Goal: Task Accomplishment & Management: Manage account settings

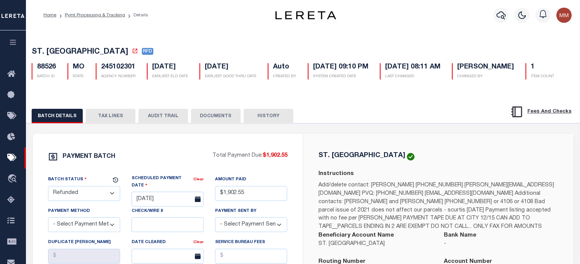
select select "RFD"
select select "[PERSON_NAME]"
select select "FDX"
click at [11, 45] on icon "button" at bounding box center [13, 42] width 9 height 7
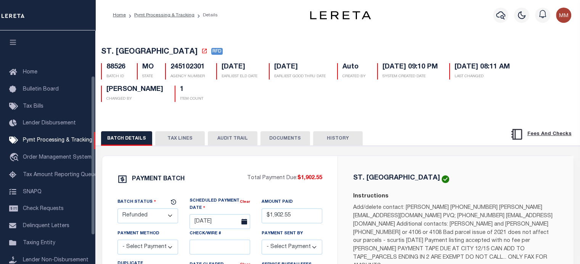
scroll to position [108, 0]
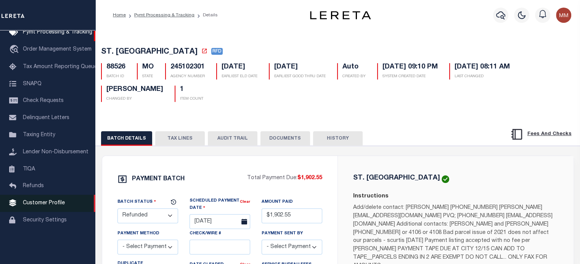
click at [37, 206] on span "Customer Profile" at bounding box center [44, 203] width 42 height 5
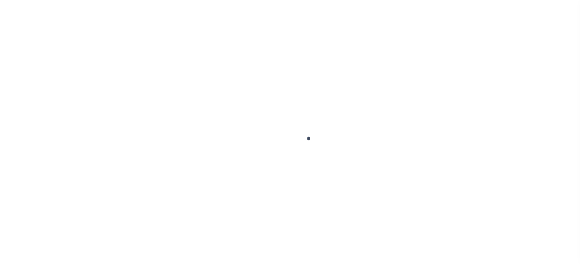
scroll to position [108, 0]
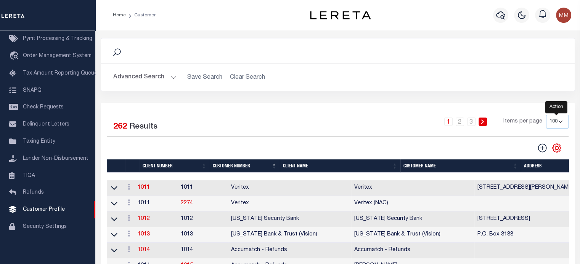
click at [557, 149] on icon "" at bounding box center [555, 147] width 3 height 3
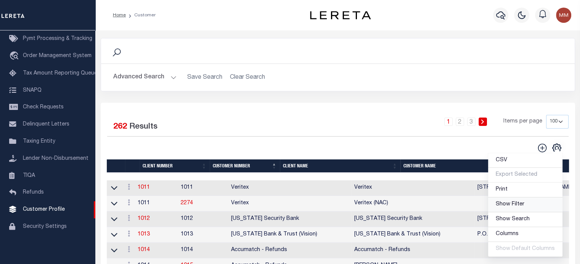
click at [513, 204] on span "Show Filter" at bounding box center [509, 204] width 29 height 5
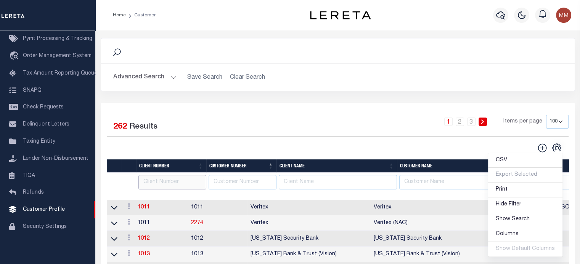
click at [177, 184] on input "text" at bounding box center [172, 182] width 68 height 15
type input "1063"
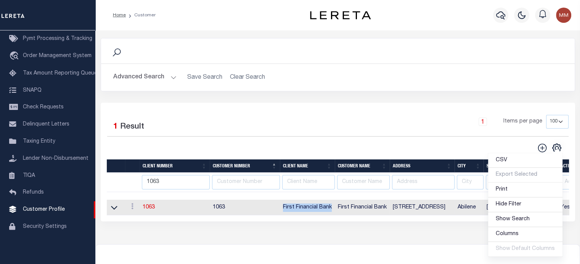
drag, startPoint x: 280, startPoint y: 209, endPoint x: 332, endPoint y: 207, distance: 52.6
click at [332, 207] on td "First Financial Bank" at bounding box center [307, 208] width 55 height 16
copy td "First Financial Bank"
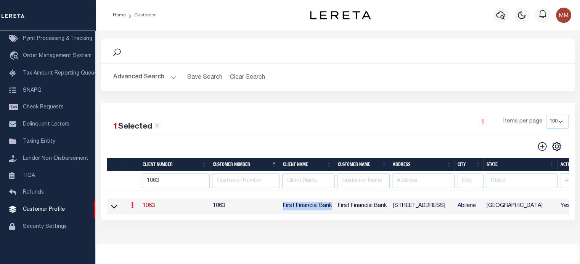
click at [133, 206] on icon at bounding box center [132, 205] width 2 height 6
click at [142, 231] on link "View" at bounding box center [145, 230] width 34 height 13
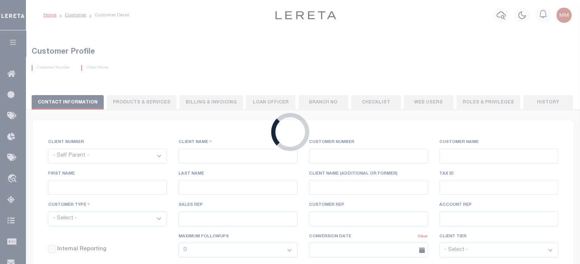
select select
type input "First Financial Bank"
type input "1063"
type input "First Financial Bank"
type input "AnneMarie"
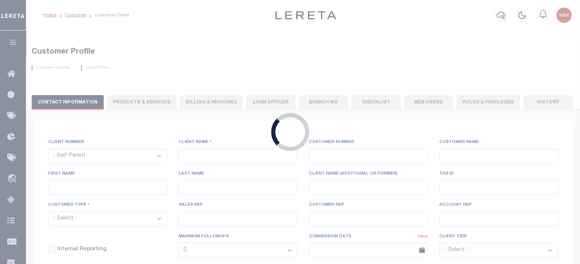
type input "Theurer"
select select "Mixed Portfolio"
type input "[PERSON_NAME]"
type input "Debbie Vecellio"
select select "JHS"
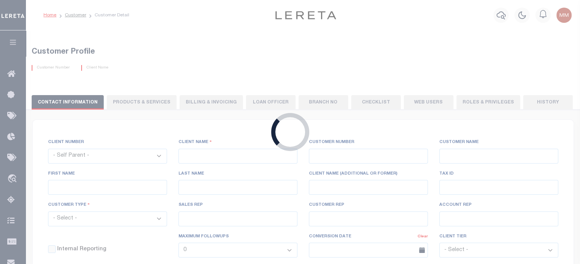
checkbox input "true"
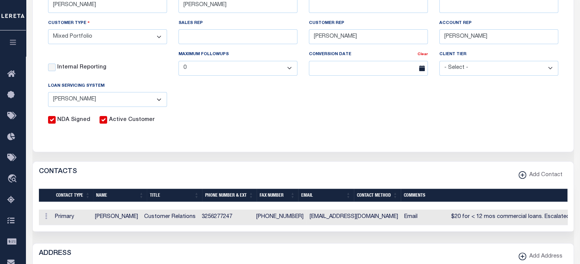
scroll to position [381, 0]
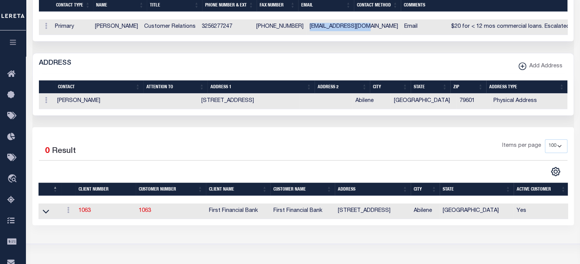
drag, startPoint x: 300, startPoint y: 27, endPoint x: 338, endPoint y: 68, distance: 56.1
click at [350, 30] on td "jpatterson@ffin.com" at bounding box center [353, 27] width 94 height 16
copy td "jpatterson@ffin.com"
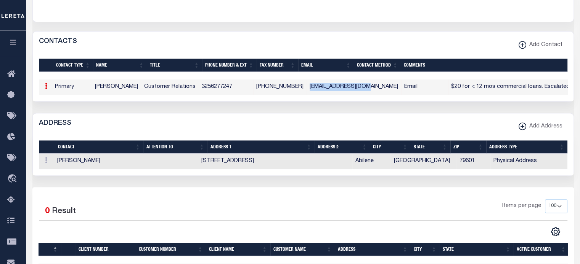
scroll to position [305, 0]
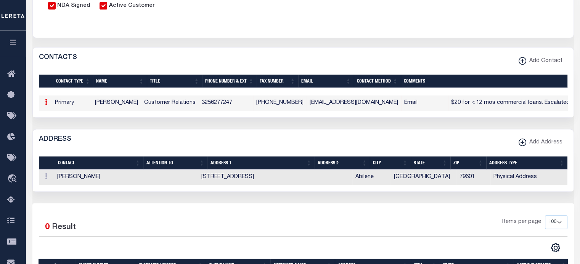
drag, startPoint x: 294, startPoint y: 119, endPoint x: 240, endPoint y: 107, distance: 54.7
click at [292, 117] on div "1 Selected 1 Result Items per page" at bounding box center [303, 93] width 540 height 49
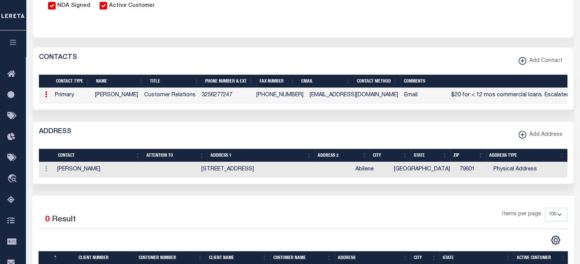
scroll to position [480, 0]
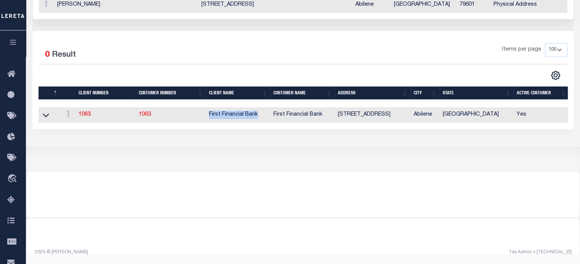
drag, startPoint x: 207, startPoint y: 117, endPoint x: 257, endPoint y: 116, distance: 50.7
click at [257, 116] on td "First Financial Bank" at bounding box center [238, 115] width 64 height 16
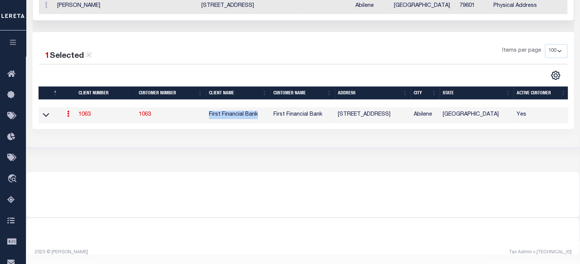
copy td "First Financial Bank"
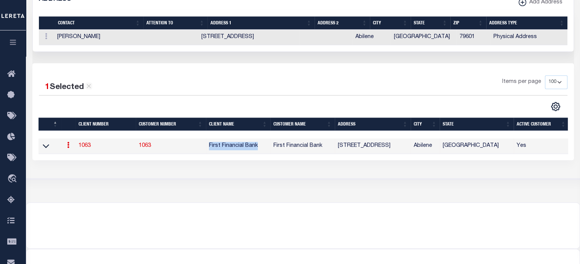
scroll to position [366, 0]
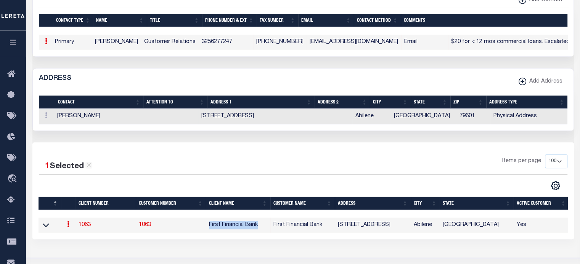
drag, startPoint x: 104, startPoint y: 119, endPoint x: 73, endPoint y: 116, distance: 31.8
click at [48, 118] on tr "ACTIONS Edit Copy To Different Address Type Delete AnneMarie Theurer 400 Pine S…" at bounding box center [303, 117] width 528 height 16
copy tr "ACTIONS Edit Copy To Different Address Type Delete AnneMarie Theurer"
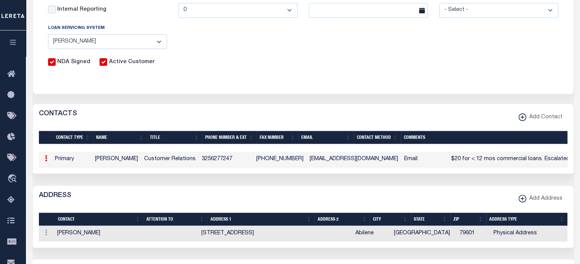
scroll to position [334, 0]
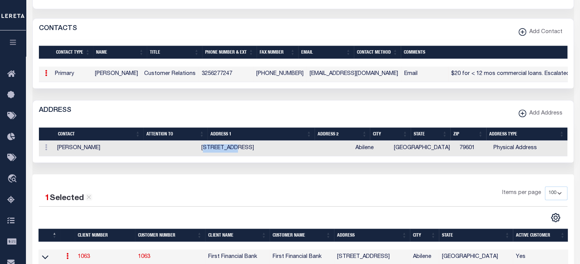
drag, startPoint x: 212, startPoint y: 154, endPoint x: 222, endPoint y: 154, distance: 10.3
click at [229, 153] on td "400 Pine Street, Floor 2" at bounding box center [248, 149] width 101 height 16
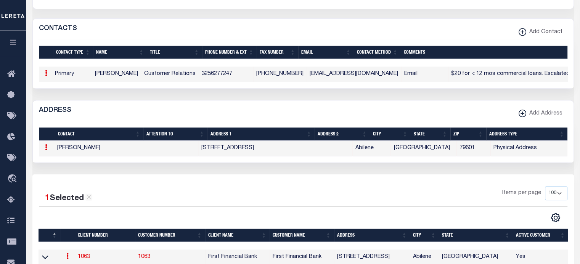
click at [218, 111] on div "ADDRESS Add Address" at bounding box center [303, 111] width 540 height 21
drag, startPoint x: 210, startPoint y: 155, endPoint x: 249, endPoint y: 157, distance: 39.3
click at [249, 157] on td "400 Pine Street, Floor 2" at bounding box center [248, 149] width 101 height 16
copy td "400 Pine Street"
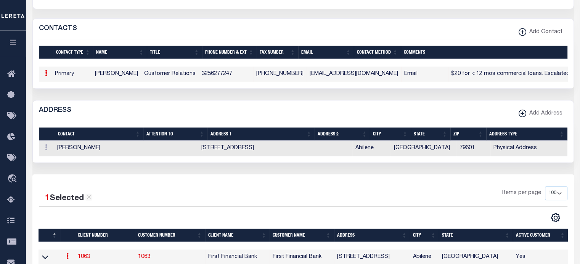
click at [133, 95] on div "CLIENT NUMBER - Self Parent - 1011 1012 1013 1014 1016 1017 1018 1019 1035 1036…" at bounding box center [302, 32] width 541 height 477
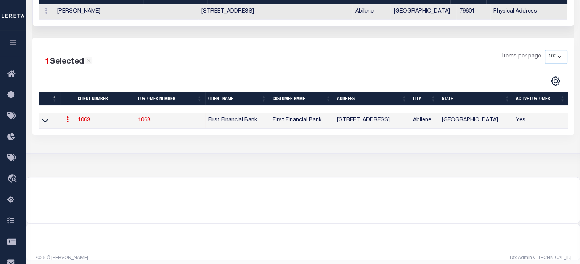
scroll to position [486, 0]
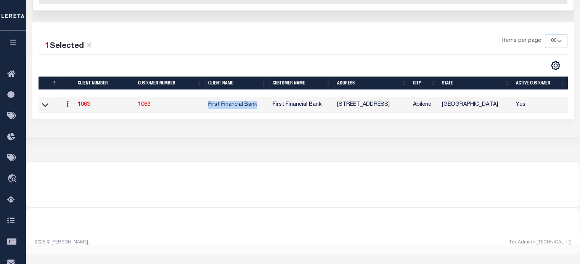
drag, startPoint x: 207, startPoint y: 109, endPoint x: 261, endPoint y: 109, distance: 53.3
click at [261, 109] on td "First Financial Bank" at bounding box center [237, 106] width 64 height 16
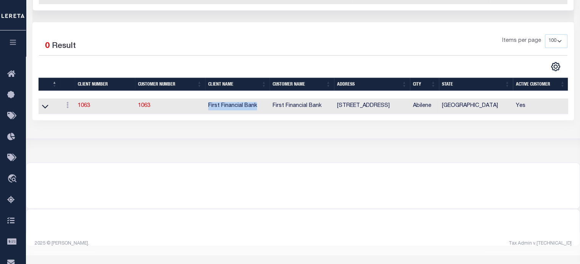
copy td "First Financial Bank"
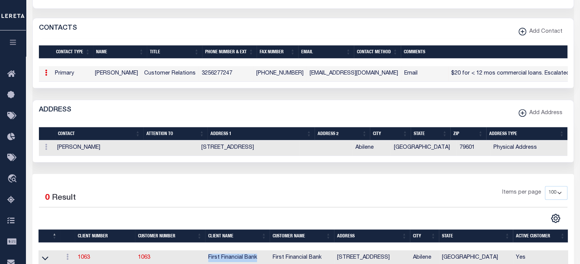
scroll to position [334, 0]
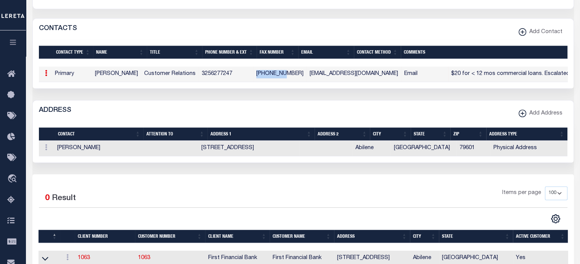
drag, startPoint x: 258, startPoint y: 73, endPoint x: 271, endPoint y: 75, distance: 13.5
click at [284, 74] on td "325-672-2551" at bounding box center [279, 75] width 53 height 16
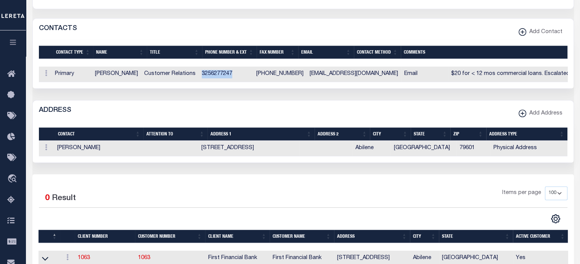
drag, startPoint x: 204, startPoint y: 75, endPoint x: 242, endPoint y: 75, distance: 38.1
click at [242, 75] on td "3256277247" at bounding box center [226, 75] width 54 height 16
copy td "3256277247"
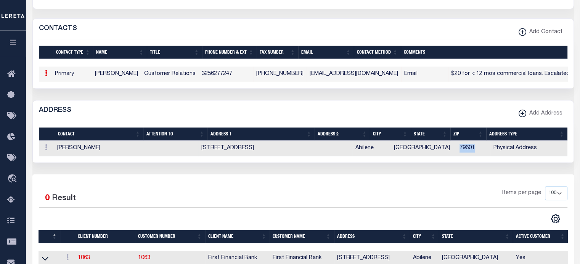
drag, startPoint x: 452, startPoint y: 153, endPoint x: 468, endPoint y: 154, distance: 15.3
click at [468, 154] on td "79601" at bounding box center [473, 149] width 34 height 16
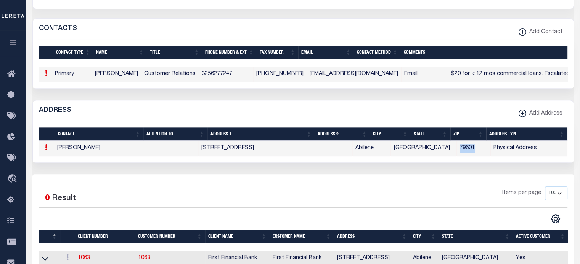
copy td "79601"
drag, startPoint x: 349, startPoint y: 73, endPoint x: 290, endPoint y: 70, distance: 59.5
click at [295, 72] on tr "ACTIONS Edit Delete Primary AnneMarie Theurer Customer Relations 3256277247 325…" at bounding box center [363, 75] width 648 height 16
copy tr "jpatterson@ffin.com"
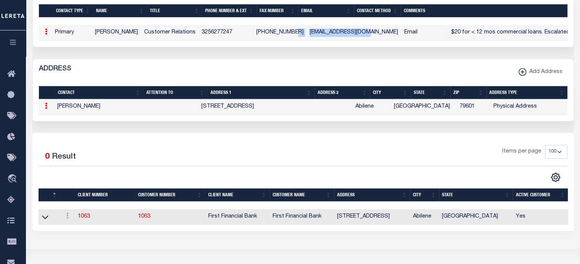
scroll to position [448, 0]
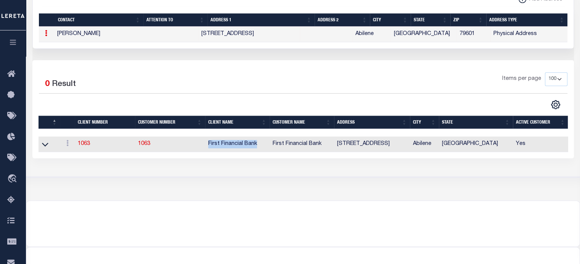
drag, startPoint x: 256, startPoint y: 151, endPoint x: 197, endPoint y: 149, distance: 59.1
click at [201, 151] on tr "ACTIONS View 1063 1063 First Financial Bank First Financial Bank 400 Pine Stree…" at bounding box center [303, 145] width 530 height 16
copy td "First Financial Bank"
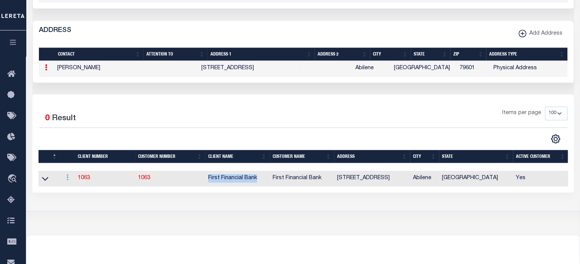
scroll to position [334, 0]
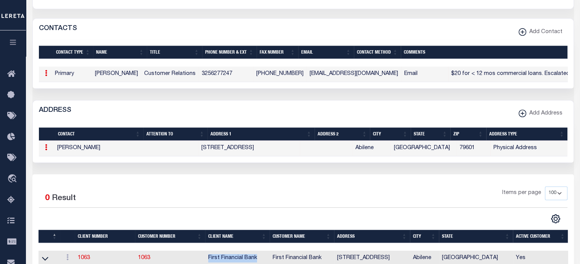
drag, startPoint x: 54, startPoint y: 154, endPoint x: 107, endPoint y: 156, distance: 53.0
click at [107, 156] on td "AnneMarie Theurer" at bounding box center [95, 149] width 83 height 16
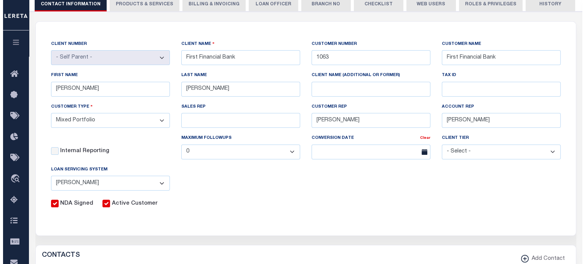
scroll to position [0, 0]
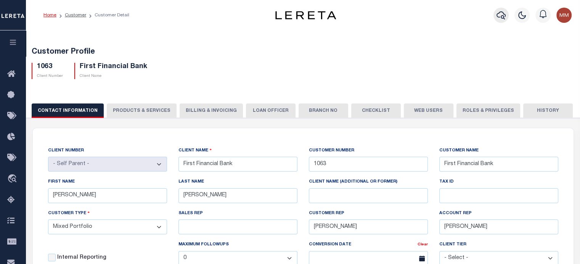
click at [494, 19] on button "button" at bounding box center [500, 15] width 15 height 15
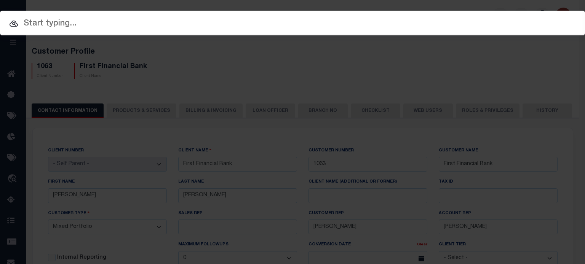
click at [330, 23] on input "text" at bounding box center [292, 23] width 585 height 13
type input "7"
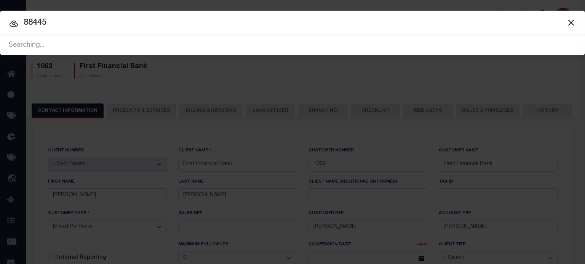
type input "88445"
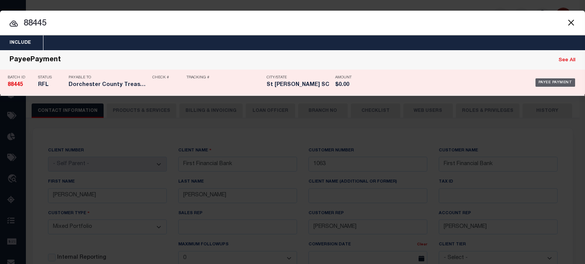
click at [567, 84] on div "Payee Payment" at bounding box center [556, 82] width 40 height 8
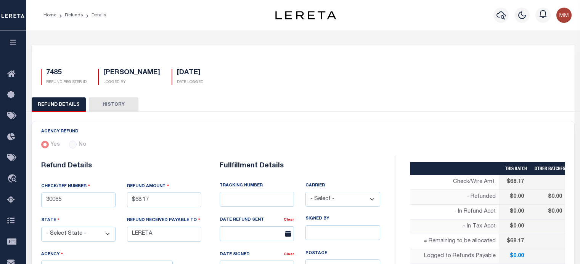
select select "[GEOGRAPHIC_DATA]"
select select "COL"
select select "OVP"
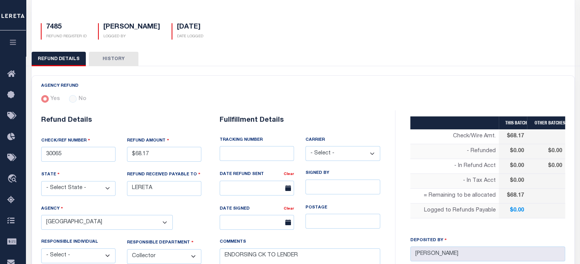
scroll to position [38, 0]
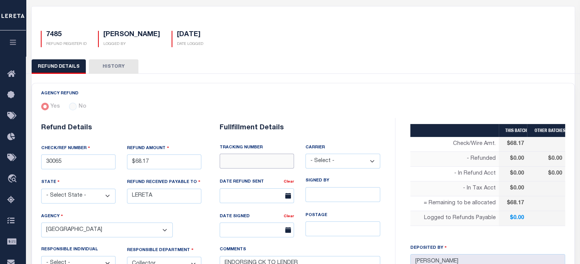
click at [253, 163] on input "text" at bounding box center [256, 161] width 74 height 15
type input "8843 3070 5463"
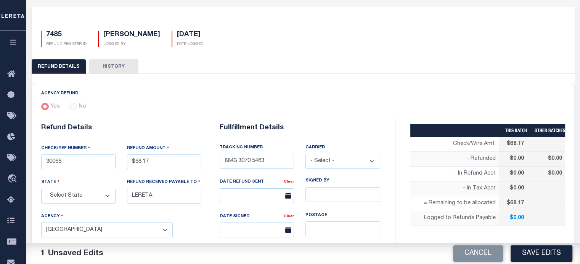
click at [350, 159] on select "- Select - Fedex USPS" at bounding box center [342, 161] width 74 height 15
select select "FDX"
click at [305, 154] on select "- Select - Fedex USPS" at bounding box center [342, 161] width 74 height 15
click at [255, 195] on input "text" at bounding box center [256, 196] width 74 height 15
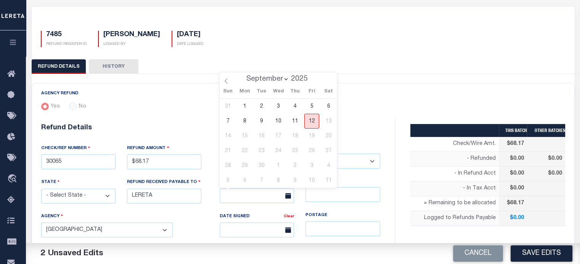
click at [316, 119] on span "12" at bounding box center [311, 121] width 15 height 15
type input "[DATE]"
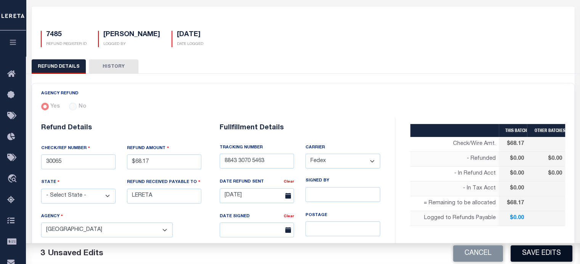
click at [550, 254] on button "Save Edits" at bounding box center [541, 254] width 62 height 16
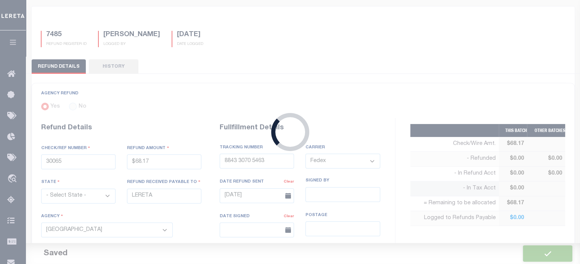
type input "$68.17"
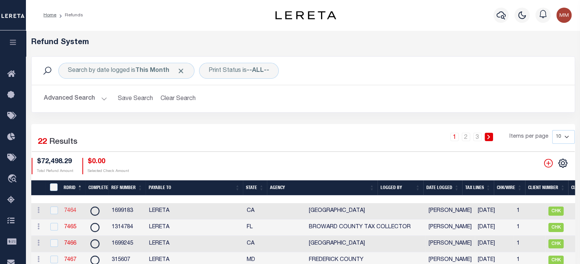
click at [70, 213] on link "7464" at bounding box center [70, 210] width 12 height 5
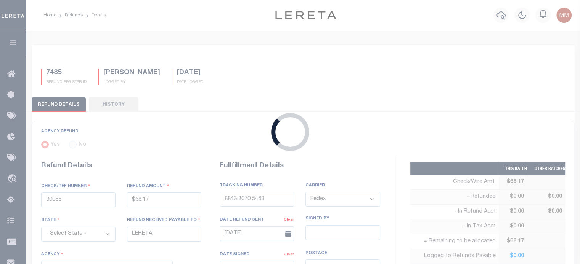
type input "1699183"
type input "$11,923.53"
select select "CA"
select select
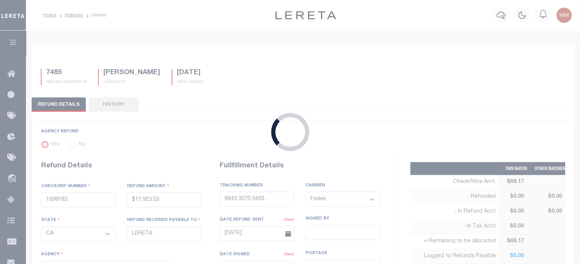
type textarea "DEPOSITING CK [DATE]"
type input "[DATE]"
select select "605900000"
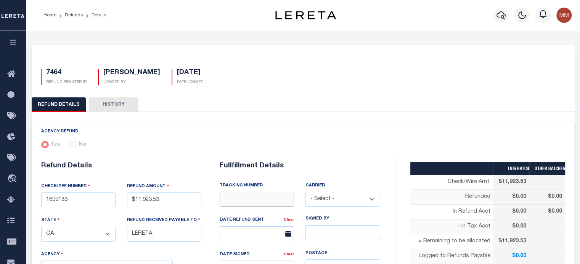
click at [241, 200] on input "text" at bounding box center [256, 199] width 74 height 15
type input "WIRED FUNDS"
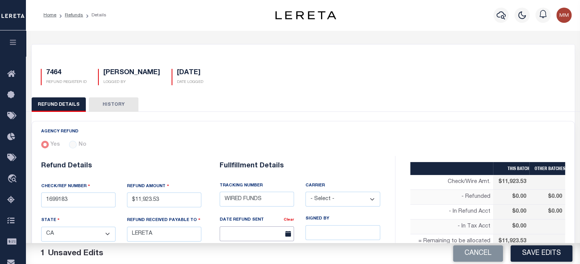
click at [256, 234] on input "text" at bounding box center [256, 234] width 74 height 15
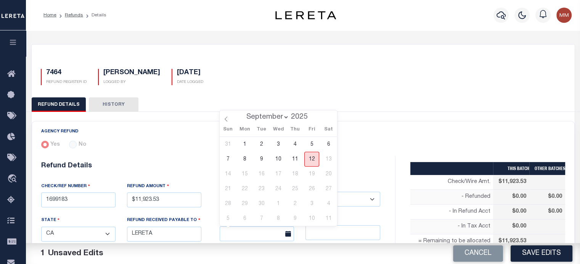
click at [316, 158] on span "12" at bounding box center [311, 159] width 15 height 15
type input "[DATE]"
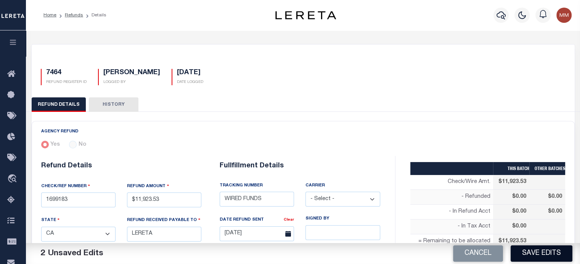
click at [543, 253] on button "Save Edits" at bounding box center [541, 254] width 62 height 16
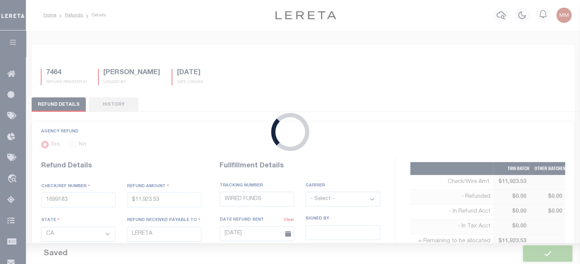
type input "$11,923.53"
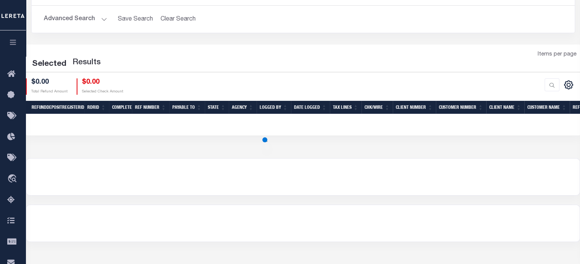
scroll to position [114, 0]
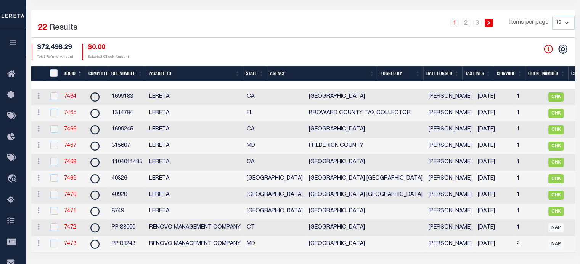
click at [69, 114] on link "7465" at bounding box center [70, 112] width 12 height 5
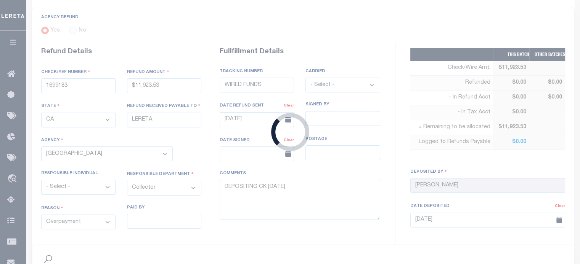
type input "1314784"
type input "$2,512.95"
select select "FL"
select select
type input "8840 7227 5854"
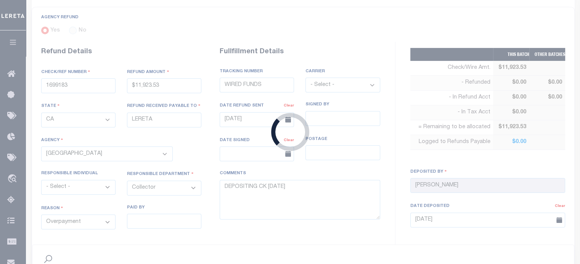
select select "FDX"
type input "[DATE]"
type textarea "ENDORSING CK TO LENDER"
select select "1201100000"
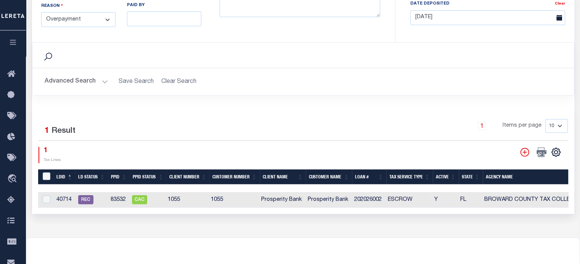
scroll to position [88, 0]
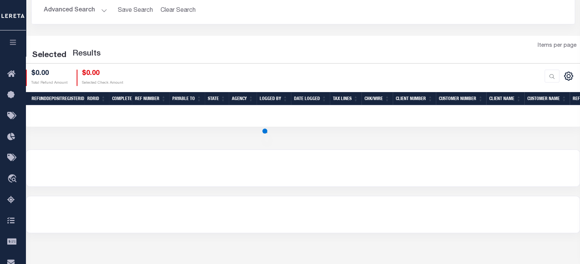
scroll to position [114, 0]
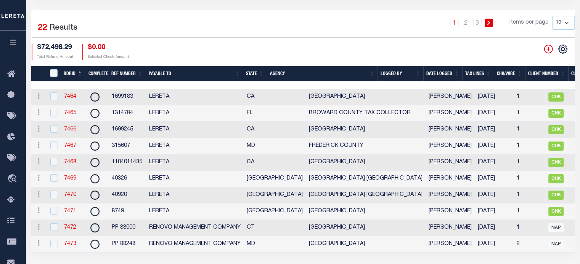
click at [69, 130] on link "7466" at bounding box center [70, 129] width 12 height 5
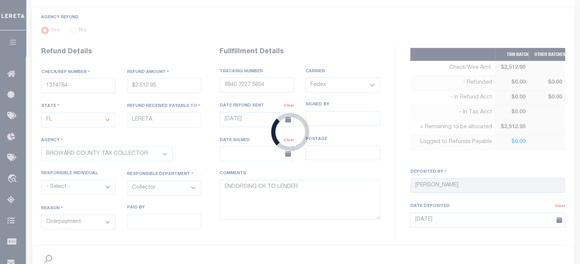
type input "1699245"
type input "$5,213.72"
select select "CA"
select select
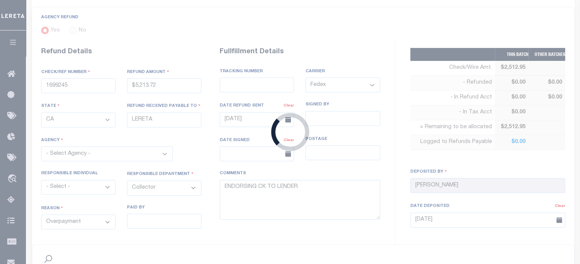
type textarea "DEPOSITING CK [DATE]"
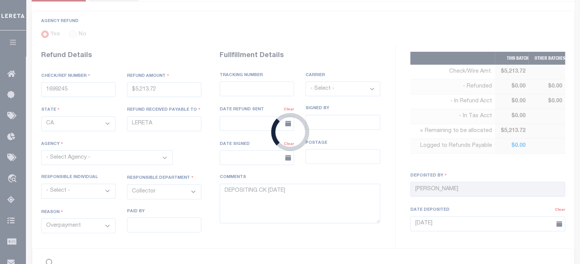
select select "605900000"
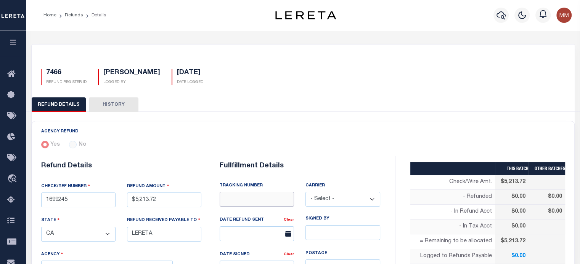
drag, startPoint x: 256, startPoint y: 203, endPoint x: 250, endPoint y: 195, distance: 10.5
click at [256, 203] on input "text" at bounding box center [256, 199] width 74 height 15
type input "WIRED FUNDS"
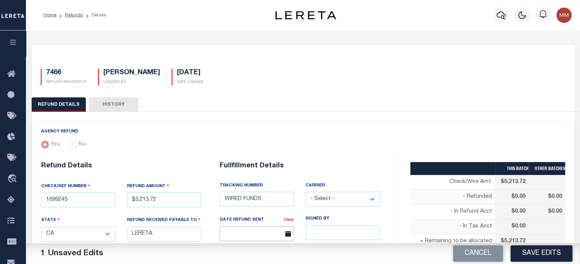
click at [253, 237] on input "text" at bounding box center [256, 234] width 74 height 15
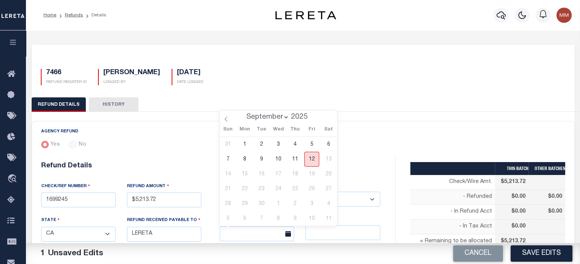
drag, startPoint x: 312, startPoint y: 162, endPoint x: 326, endPoint y: 200, distance: 41.1
click at [311, 162] on span "12" at bounding box center [311, 159] width 15 height 15
type input "[DATE]"
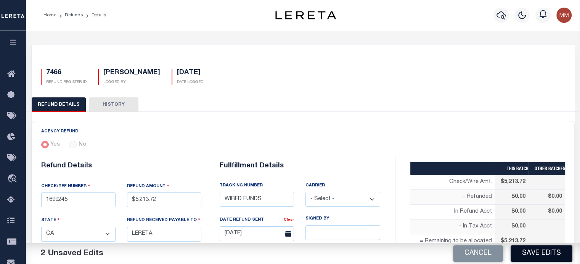
click at [533, 251] on button "Save Edits" at bounding box center [541, 254] width 62 height 16
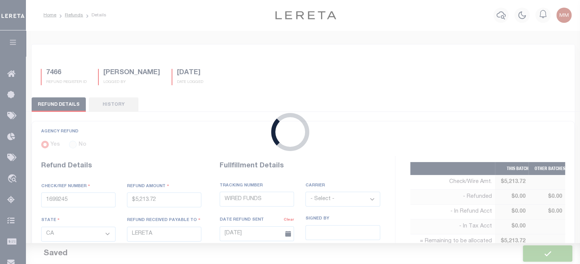
type input "$5,213.72"
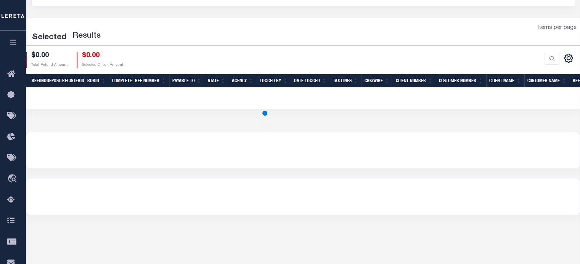
scroll to position [114, 0]
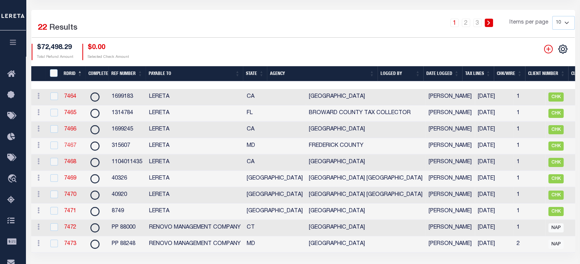
click at [67, 147] on link "7467" at bounding box center [70, 145] width 12 height 5
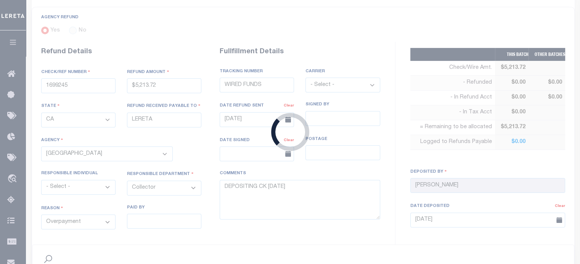
type input "315607"
type input "$3,530.6"
select select "MD"
select select
select select "2402100000"
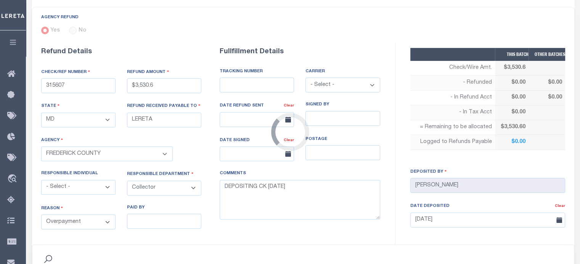
scroll to position [46, 0]
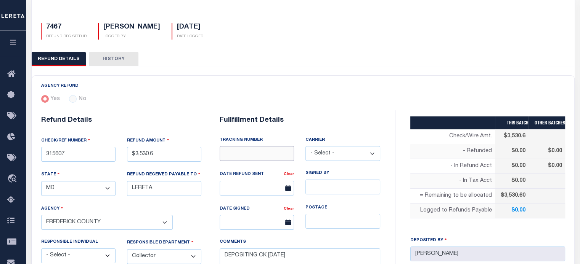
click at [251, 157] on input "text" at bounding box center [256, 153] width 74 height 15
type input "WIRED FUNDS"
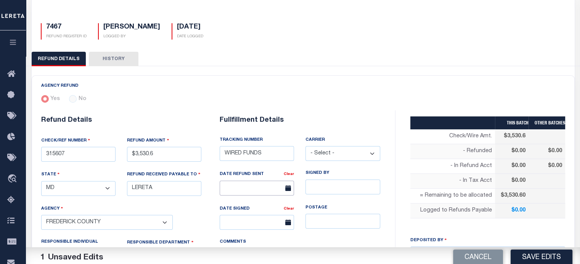
click at [231, 188] on input "text" at bounding box center [256, 188] width 74 height 15
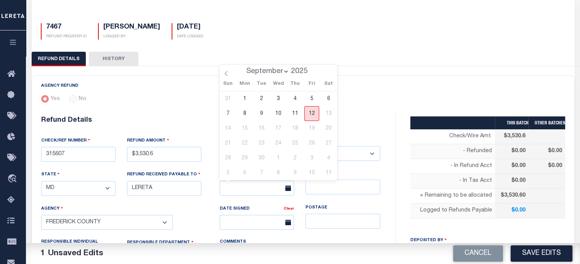
click at [314, 117] on span "12" at bounding box center [311, 113] width 15 height 15
type input "[DATE]"
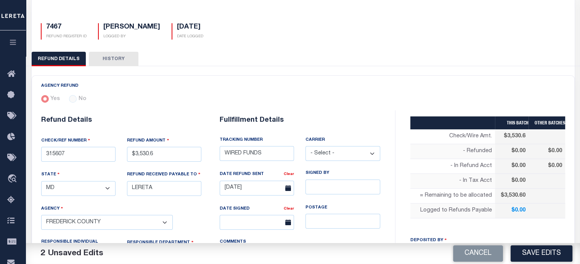
click at [528, 255] on button "Save Edits" at bounding box center [541, 254] width 62 height 16
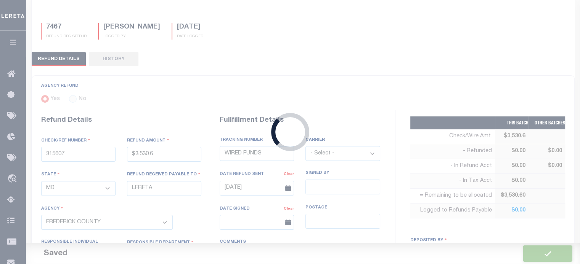
type input "$3,530.6"
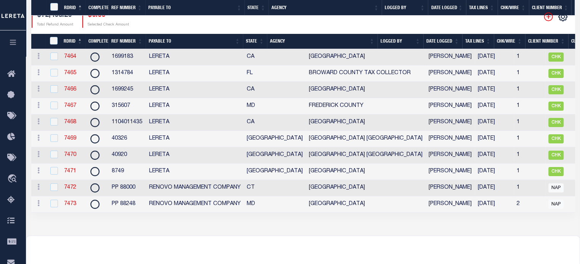
scroll to position [191, 0]
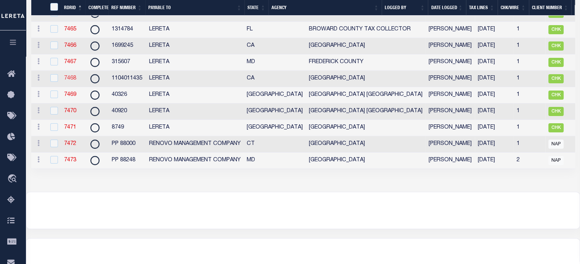
click at [72, 78] on link "7468" at bounding box center [70, 78] width 12 height 5
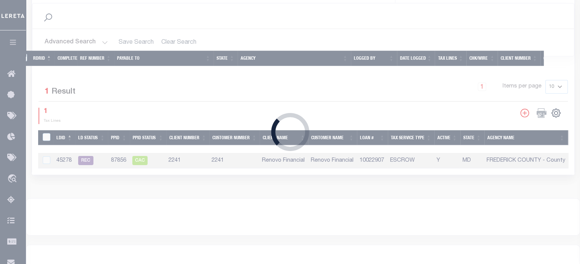
type input "1104011435"
type input "$944.16"
select select "CA"
select select
type input "[DATE]"
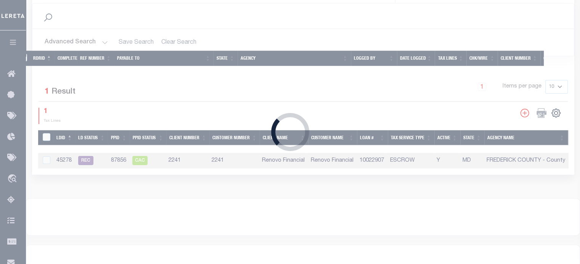
select select "606700000"
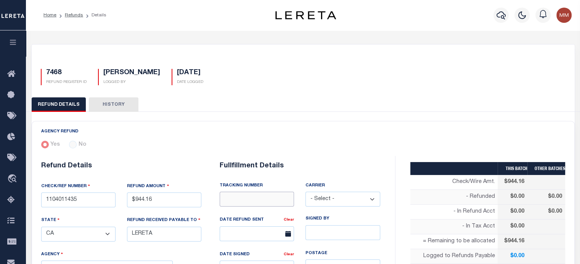
click at [245, 199] on input "text" at bounding box center [256, 199] width 74 height 15
type input "WIRED FUNDS"
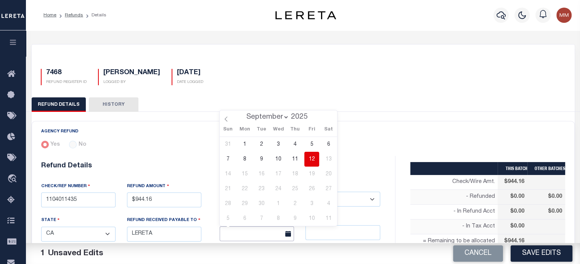
click at [261, 235] on input "text" at bounding box center [256, 234] width 74 height 15
click at [312, 159] on span "12" at bounding box center [311, 159] width 15 height 15
type input "[DATE]"
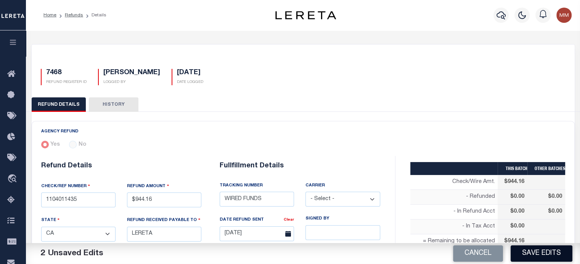
drag, startPoint x: 533, startPoint y: 251, endPoint x: 529, endPoint y: 252, distance: 4.3
click at [533, 251] on button "Save Edits" at bounding box center [541, 254] width 62 height 16
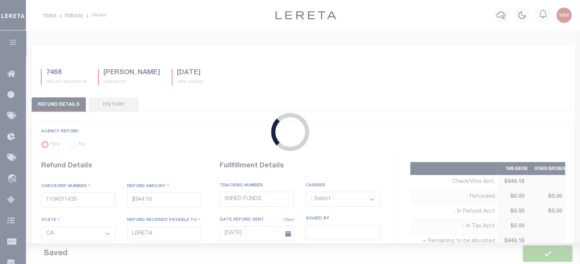
type input "$944.16"
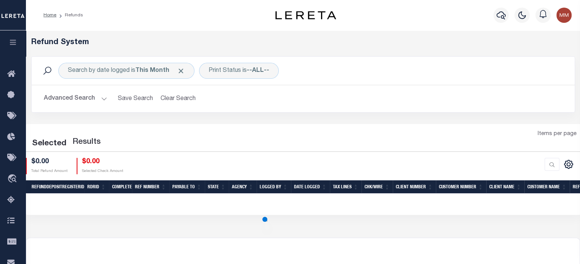
scroll to position [139, 0]
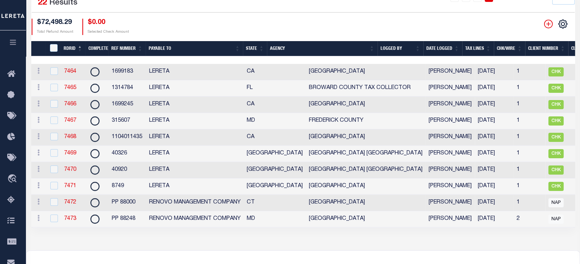
click at [514, 30] on div "CSV Export Selected Print Show Filter Show Search Columns 0: 1: RefundDepositRe…" at bounding box center [438, 27] width 271 height 16
click at [512, 24] on div "CSV Export Selected Print Show Filter Show Search Columns 0: 1: RefundDepositRe…" at bounding box center [438, 27] width 271 height 16
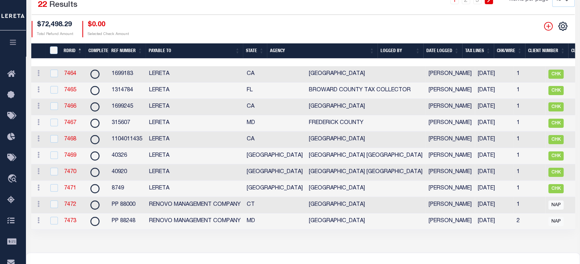
scroll to position [63, 0]
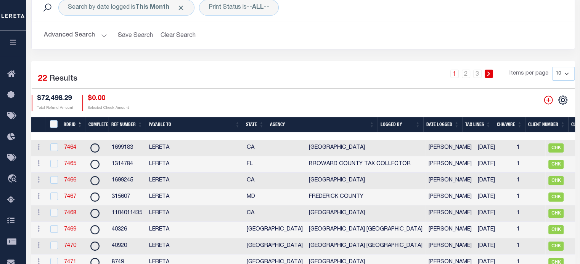
click at [566, 75] on select "10 25 50 100" at bounding box center [563, 74] width 22 height 14
select select "50"
click at [552, 67] on select "10 25 50 100" at bounding box center [563, 74] width 22 height 14
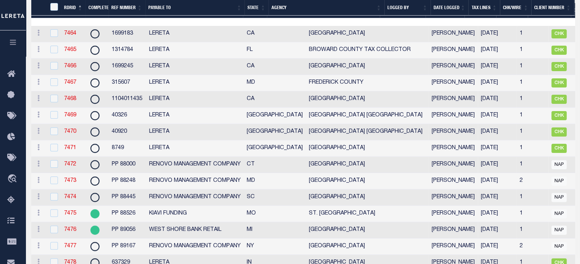
scroll to position [254, 0]
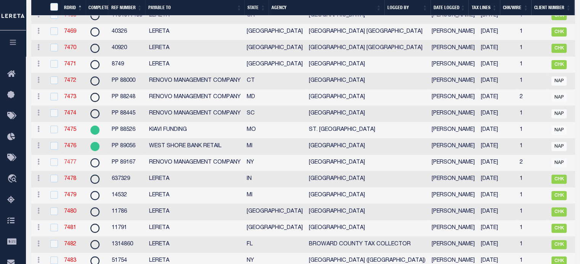
click at [69, 165] on link "7477" at bounding box center [70, 162] width 12 height 5
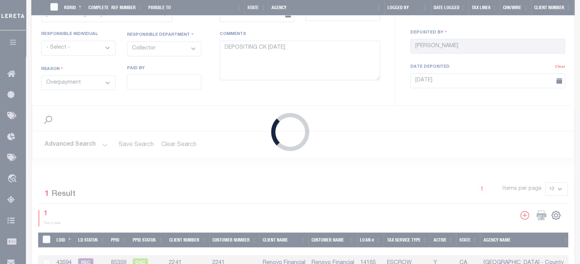
scroll to position [253, 0]
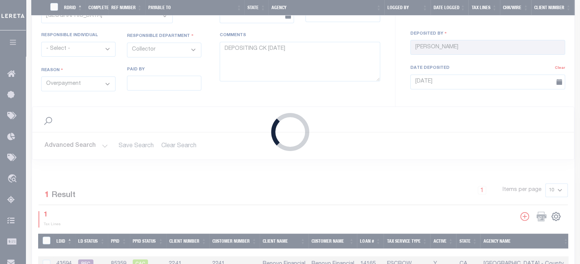
radio input "true"
type input "PP 89167"
type input "$2,481.51"
select select "NY"
type input "RENOVO MANAGEMENT COMPANY"
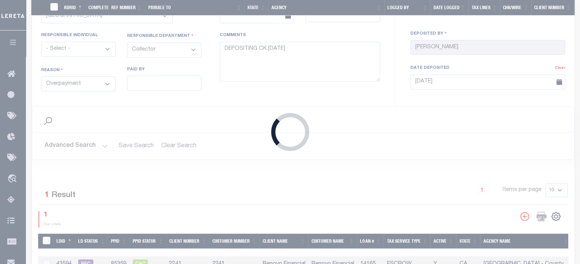
select select
select select "OTH"
type textarea "THIS IS FROM THE RFR REPORT"
type input "[DATE]"
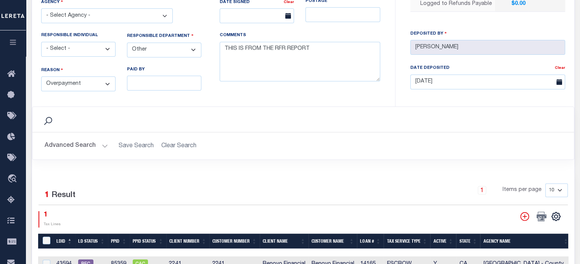
select select "3605917001"
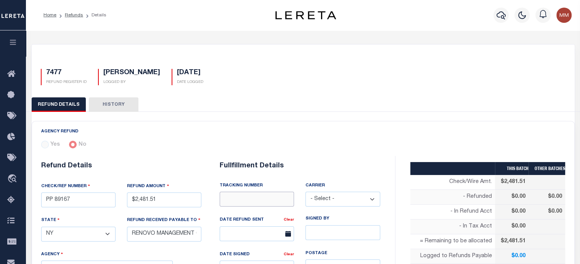
click at [267, 197] on input "text" at bounding box center [256, 199] width 74 height 15
type input "WIRED FUNDS"
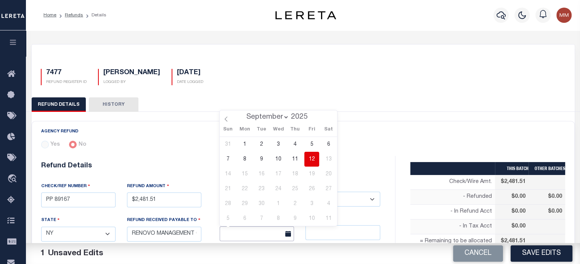
click at [250, 232] on input "text" at bounding box center [256, 234] width 74 height 15
drag, startPoint x: 312, startPoint y: 160, endPoint x: 368, endPoint y: 185, distance: 61.4
click at [312, 160] on span "12" at bounding box center [311, 159] width 15 height 15
type input "[DATE]"
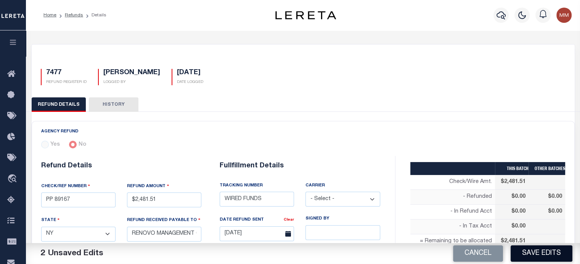
click at [550, 252] on button "Save Edits" at bounding box center [541, 254] width 62 height 16
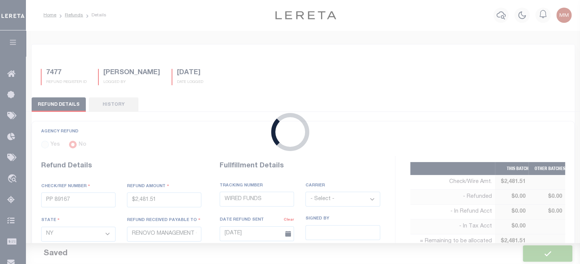
type input "$2,481.51"
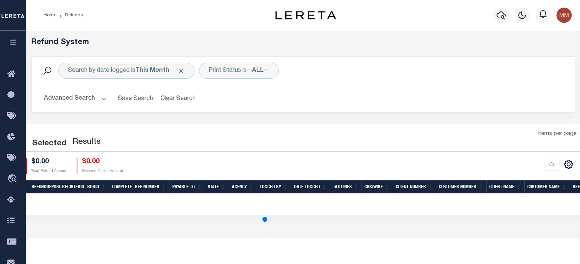
scroll to position [139, 0]
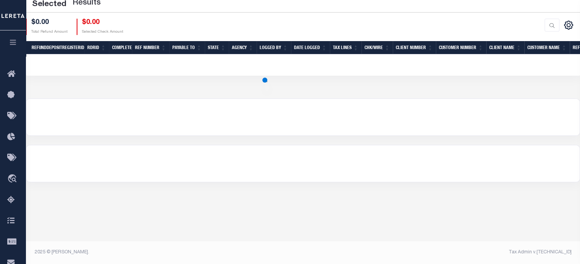
select select "50"
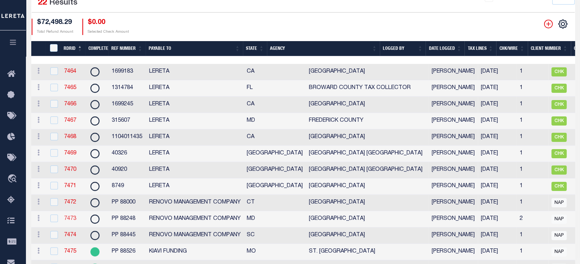
click at [71, 221] on link "7473" at bounding box center [70, 218] width 12 height 5
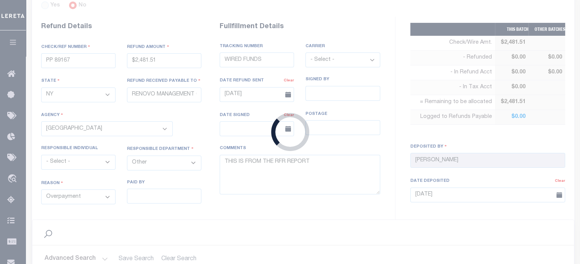
scroll to position [117, 0]
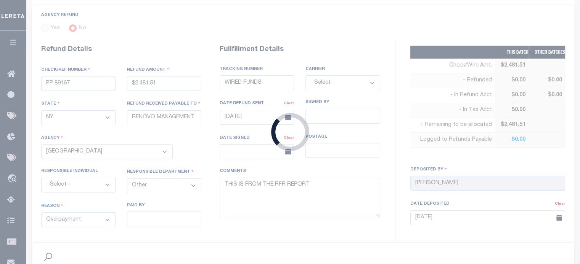
type input "PP 88248"
type input "$7,105.13"
select select "MD"
select select
type input "[DATE]"
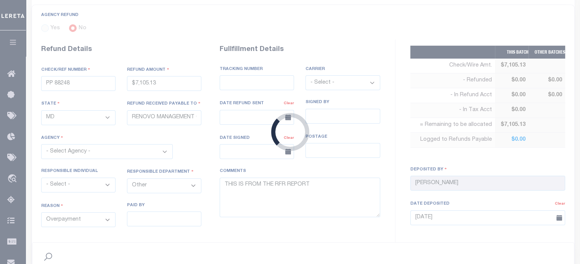
select select "2400500000"
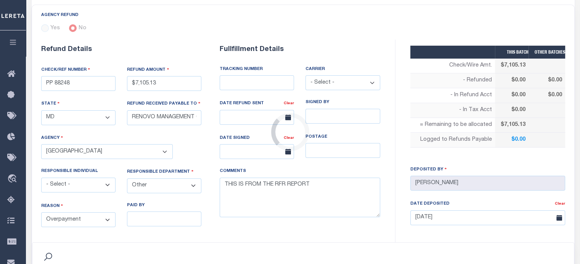
scroll to position [0, 0]
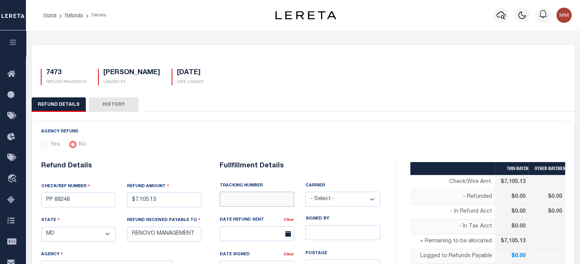
click at [237, 196] on input "text" at bounding box center [256, 199] width 74 height 15
type input "WIRED FUNDS"
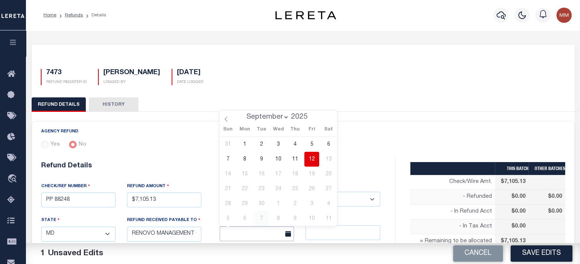
drag, startPoint x: 244, startPoint y: 232, endPoint x: 256, endPoint y: 225, distance: 14.3
click at [244, 231] on input "text" at bounding box center [256, 234] width 74 height 15
click at [316, 159] on span "12" at bounding box center [311, 159] width 15 height 15
type input "[DATE]"
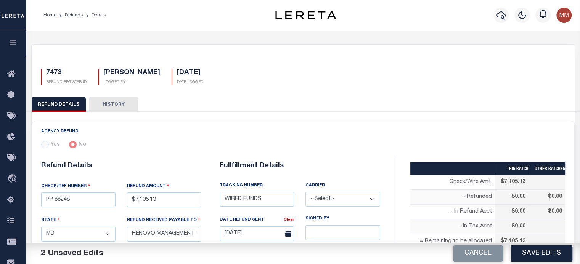
click at [545, 255] on button "Save Edits" at bounding box center [541, 254] width 62 height 16
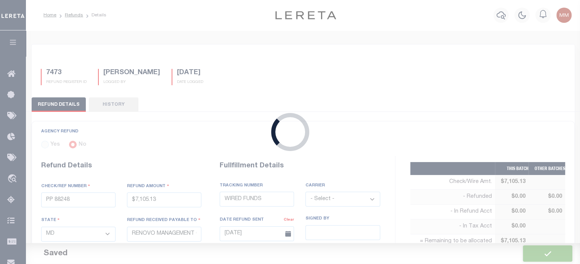
type input "$7,105.13"
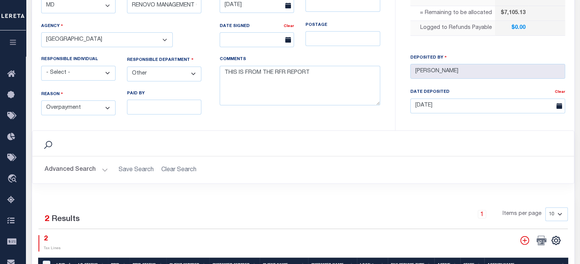
scroll to position [381, 0]
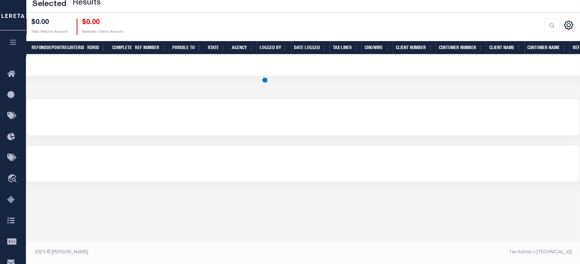
scroll to position [70, 0]
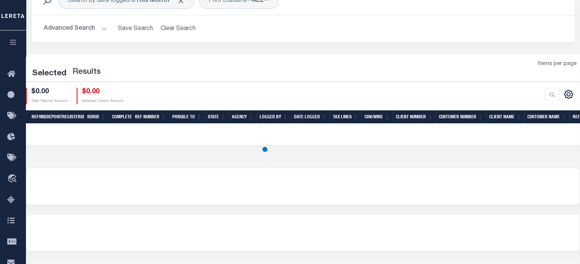
select select "50"
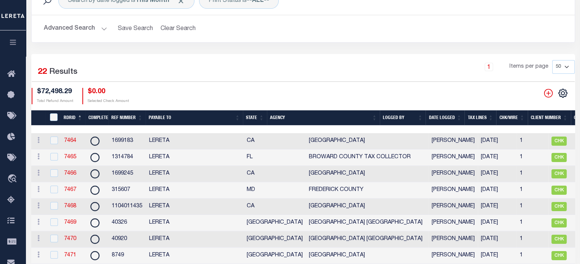
scroll to position [184, 0]
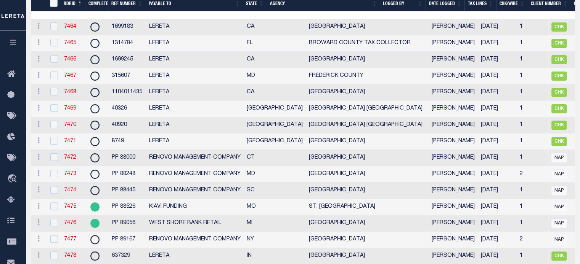
click at [68, 193] on link "7474" at bounding box center [70, 190] width 12 height 5
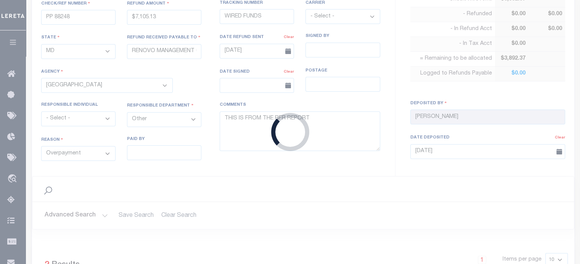
type input "PP 88445"
type input "$3,892.37"
select select "SC"
select select
type textarea "THIS IS FROM THE RFR REPORT"
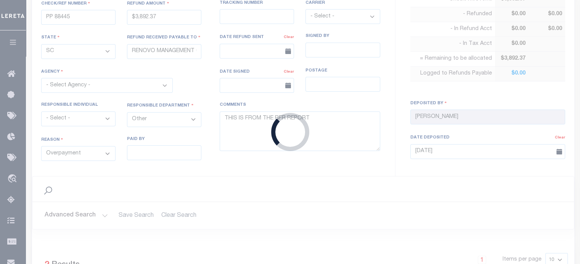
scroll to position [66, 0]
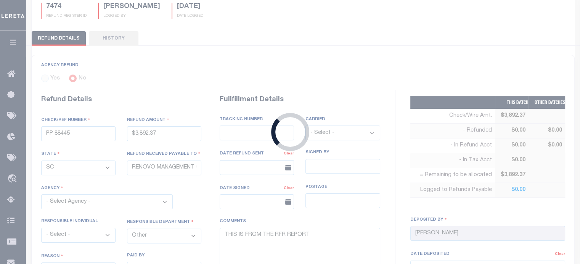
select select "4503500000"
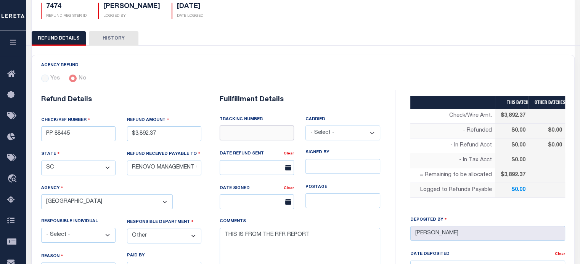
click at [241, 131] on input "text" at bounding box center [256, 133] width 74 height 15
type input "WIRED FUNDS"
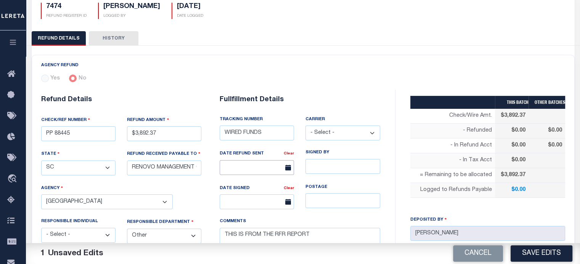
click at [264, 170] on input "text" at bounding box center [256, 167] width 74 height 15
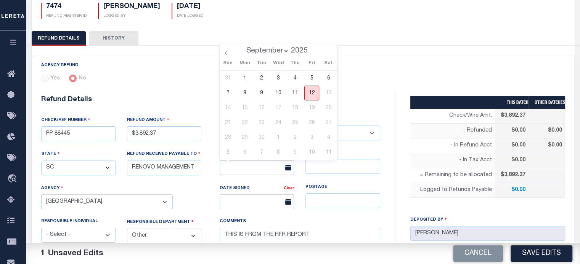
click at [312, 93] on span "12" at bounding box center [311, 93] width 15 height 15
type input "[DATE]"
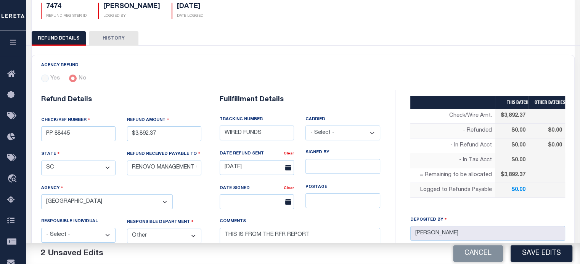
click at [533, 253] on button "Save Edits" at bounding box center [541, 254] width 62 height 16
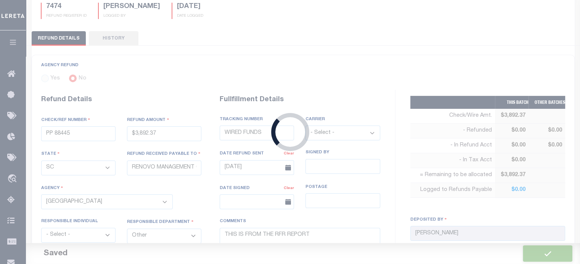
type input "$3,892.37"
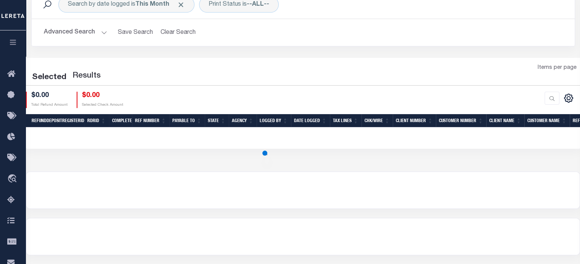
scroll to position [139, 0]
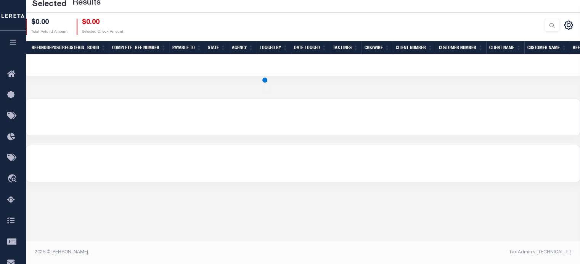
select select "50"
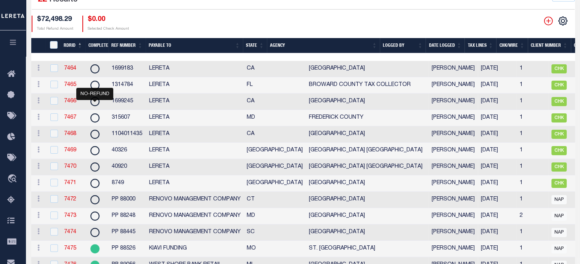
scroll to position [216, 0]
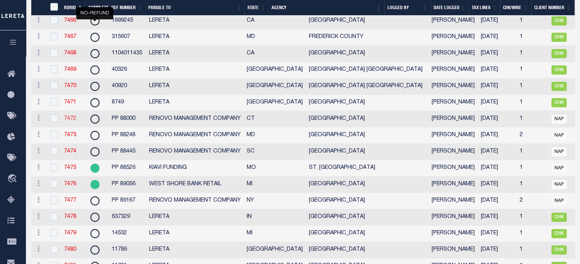
click at [67, 121] on link "7472" at bounding box center [70, 118] width 12 height 5
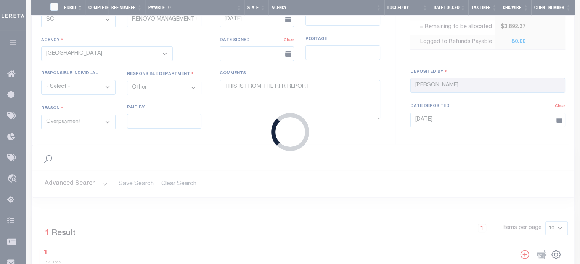
type input "PP 88000"
type input "$2,782.32"
select select "CT"
select select
type textarea "THIS IS FROM THE RFR REPORT"
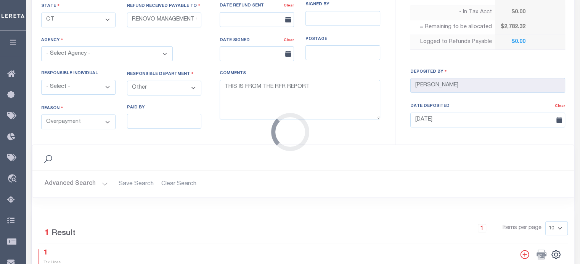
select select "901104001"
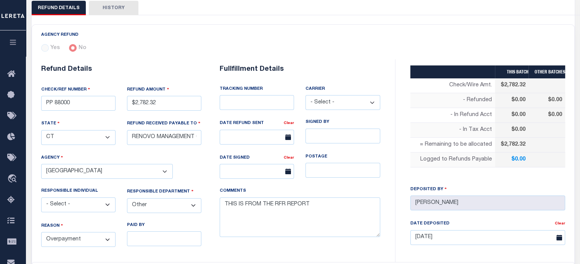
scroll to position [76, 0]
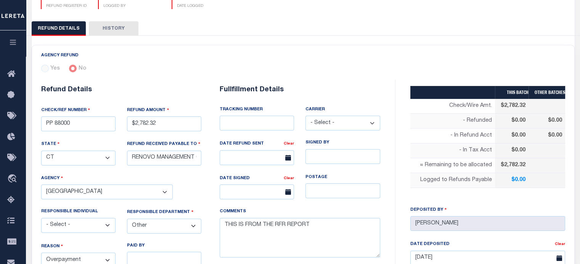
select select "50"
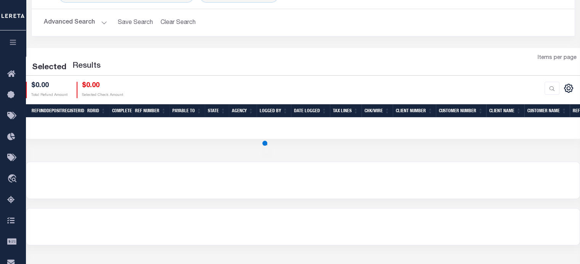
scroll to position [139, 0]
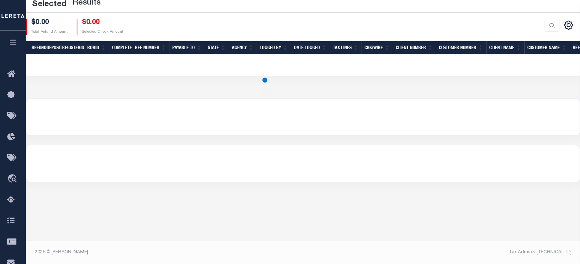
select select "50"
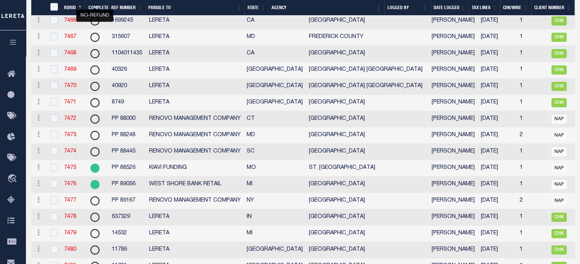
scroll to position [292, 0]
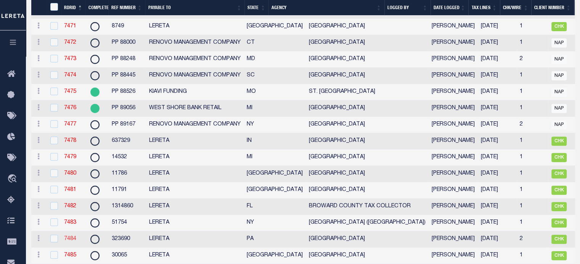
click at [67, 242] on link "7484" at bounding box center [70, 239] width 12 height 5
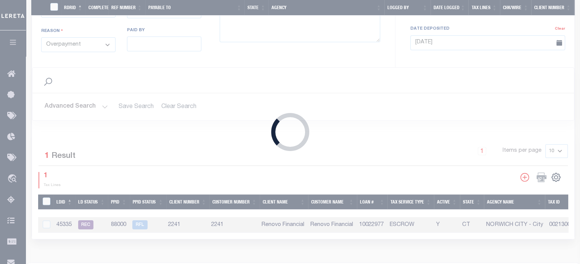
radio input "true"
type input "323690"
type input "$17,336.57"
select select "PA"
type input "LERETA"
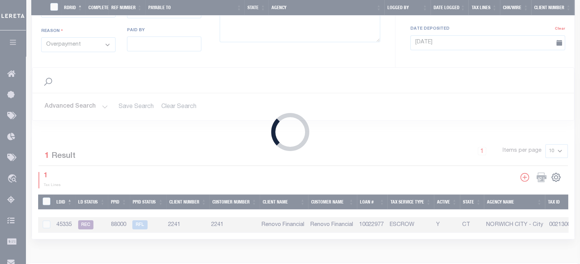
select select
select select "COL"
type textarea "DEPOSITING CHECK [DATE]"
type input "[DATE]"
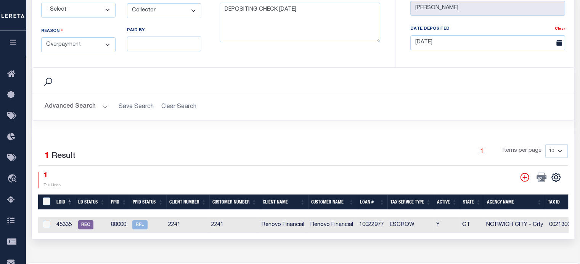
select select "4209541004"
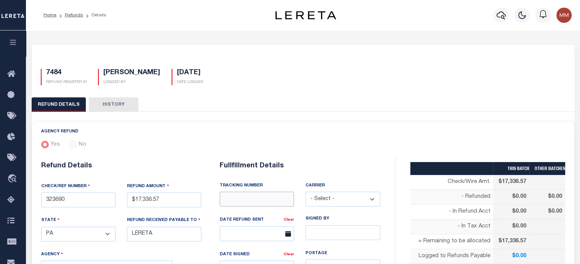
click at [244, 202] on input "text" at bounding box center [256, 199] width 74 height 15
type input "WIRED FUNDS"
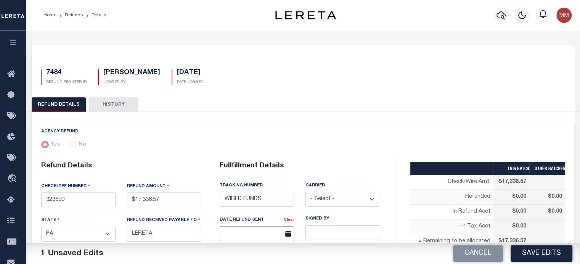
click at [253, 234] on input "text" at bounding box center [256, 234] width 74 height 15
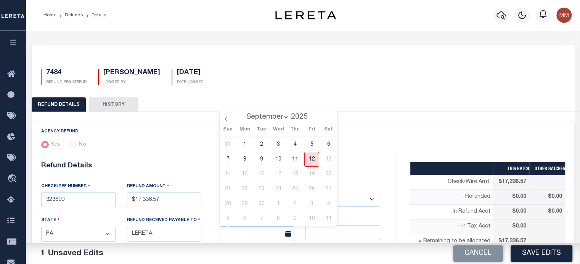
click at [315, 163] on span "12" at bounding box center [311, 159] width 15 height 15
type input "[DATE]"
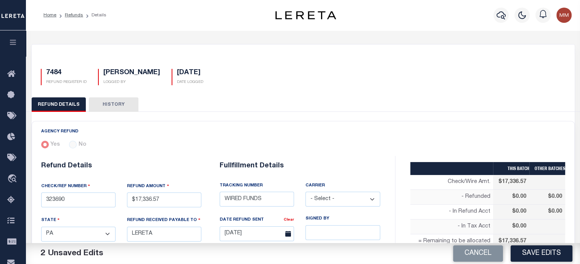
click at [538, 250] on button "Save Edits" at bounding box center [541, 254] width 62 height 16
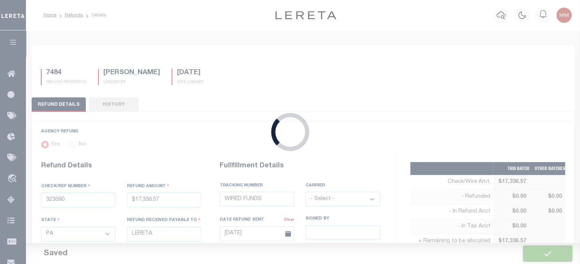
type input "$17,336.57"
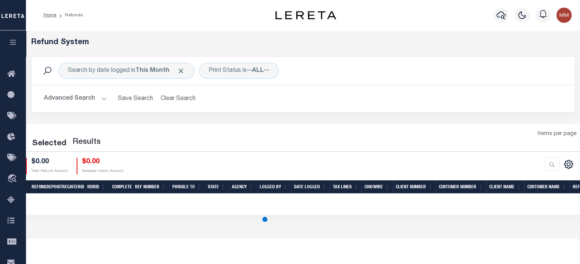
scroll to position [139, 0]
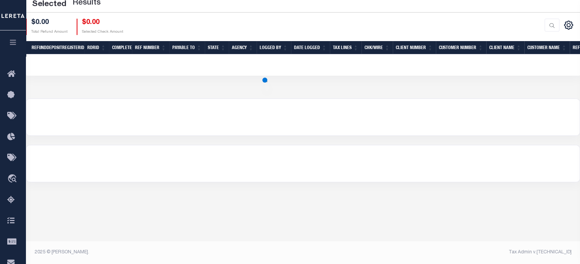
select select "50"
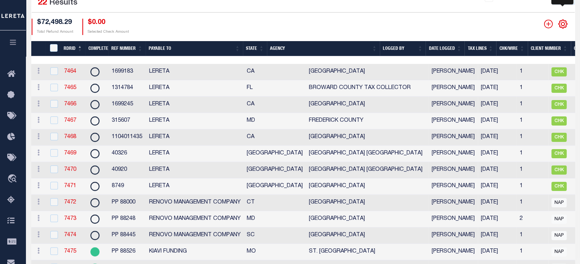
click at [561, 23] on icon "" at bounding box center [562, 24] width 10 height 10
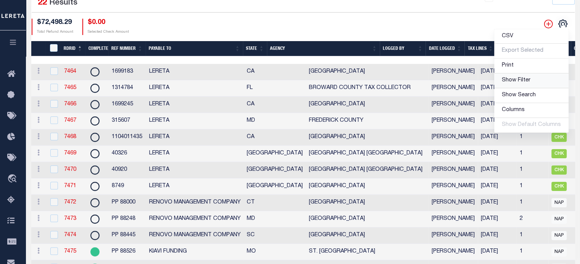
click at [523, 81] on span "Show Filter" at bounding box center [515, 80] width 29 height 5
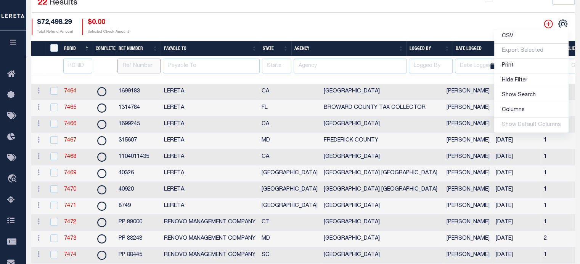
click at [135, 65] on input "text" at bounding box center [138, 66] width 43 height 15
type input "298703"
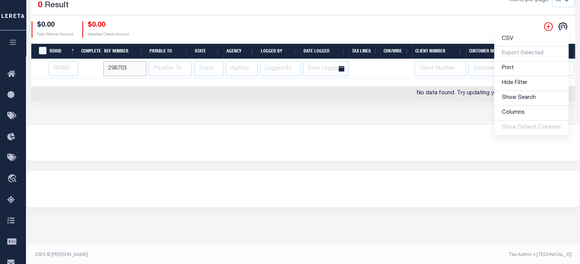
scroll to position [63, 0]
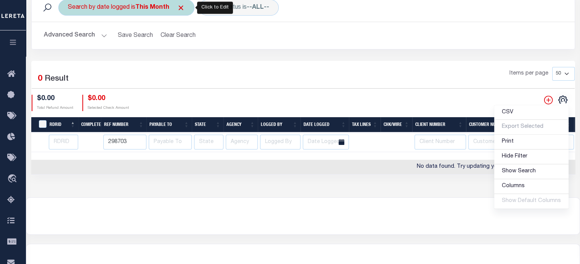
click at [149, 10] on b "This Month" at bounding box center [152, 8] width 34 height 6
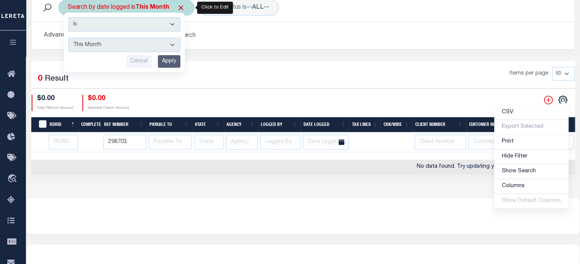
click at [136, 44] on select "This Month Last Month Last Three Months This Year Last Year" at bounding box center [124, 45] width 112 height 14
select select "Last Month"
click at [68, 38] on select "This Month Last Month Last Three Months This Year Last Year" at bounding box center [124, 45] width 112 height 14
click at [169, 58] on input "Apply" at bounding box center [169, 61] width 22 height 13
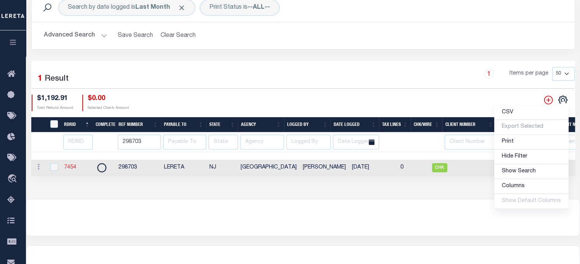
click at [67, 166] on link "7454" at bounding box center [70, 167] width 12 height 5
checkbox input "true"
type input "298703"
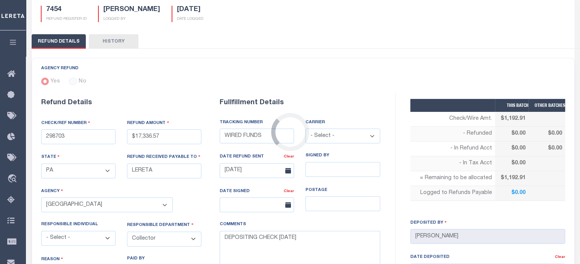
type input "$1,192.91"
select select "NJ"
select select
type textarea "DEPOSITING CK [DATE]. UNABLE TO ATTACH TAXLINES TO THIS REFUND. LOAN NO 8949 TA…"
type input "[DATE]"
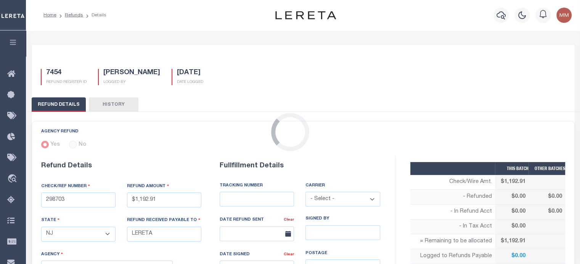
select select "3402104000"
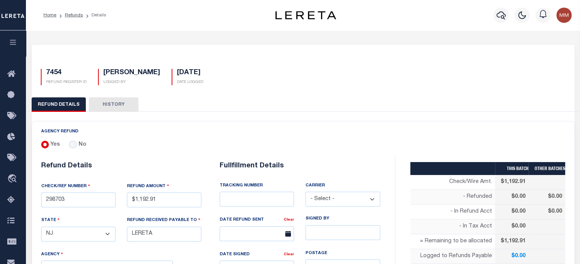
scroll to position [38, 0]
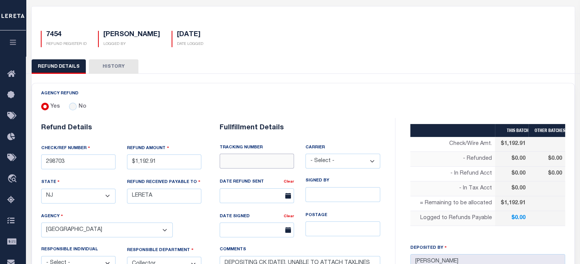
click at [247, 165] on input "text" at bounding box center [256, 161] width 74 height 15
type input "WIRED FUNDS"
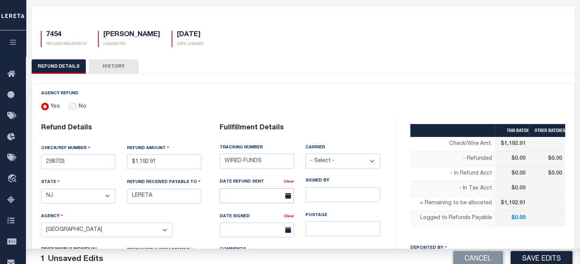
click at [242, 200] on input "text" at bounding box center [256, 196] width 74 height 15
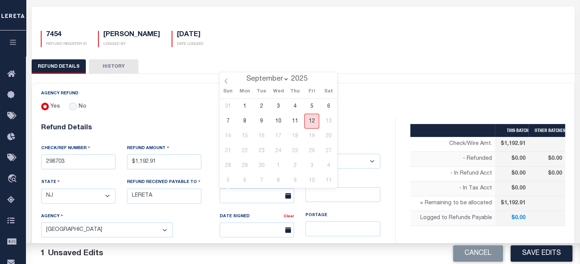
click at [313, 124] on span "12" at bounding box center [311, 121] width 15 height 15
type input "[DATE]"
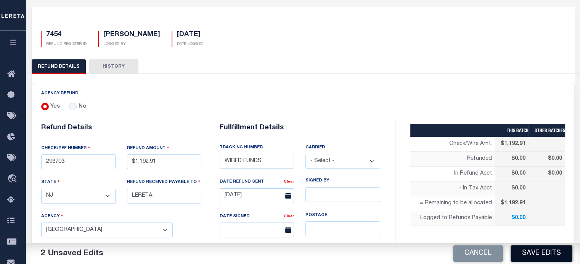
click at [544, 252] on button "Save Edits" at bounding box center [541, 254] width 62 height 16
type input "$1,192.91"
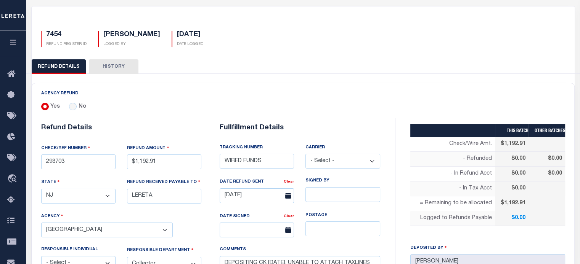
select select "50"
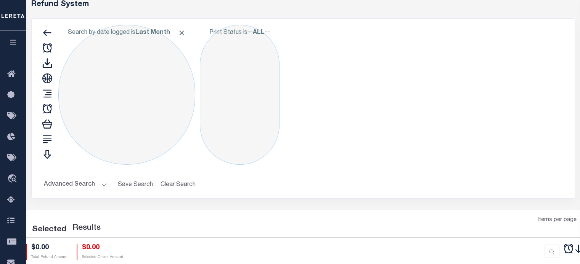
select select "50"
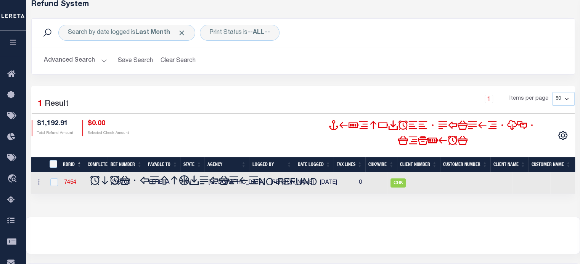
scroll to position [63, 0]
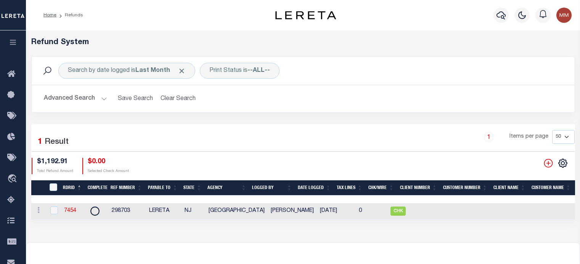
select select "50"
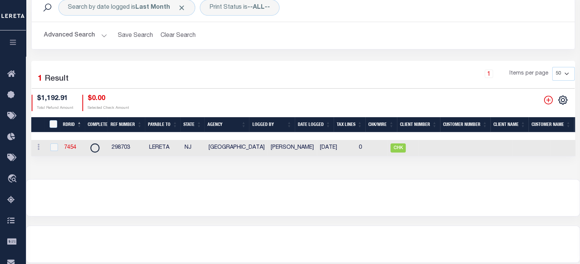
scroll to position [63, 0]
click at [564, 99] on icon "" at bounding box center [562, 100] width 10 height 10
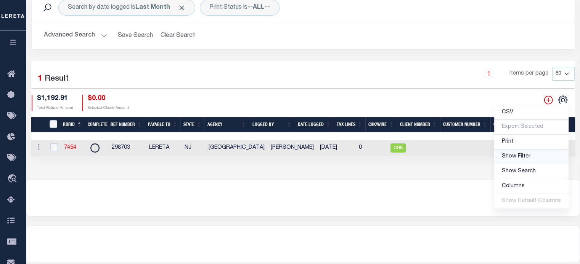
click at [516, 157] on span "Show Filter" at bounding box center [515, 156] width 29 height 5
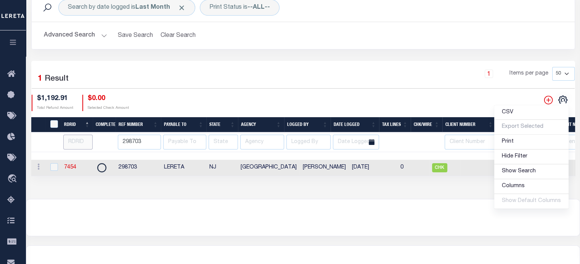
click at [75, 140] on input "number" at bounding box center [77, 142] width 29 height 15
type input "7126"
click at [0, 114] on html "Home Refunds" at bounding box center [290, 139] width 580 height 404
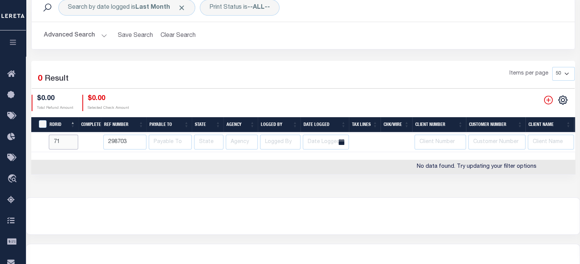
type input "7"
type input "7126"
click at [127, 141] on input "298703" at bounding box center [124, 142] width 43 height 15
type input "2"
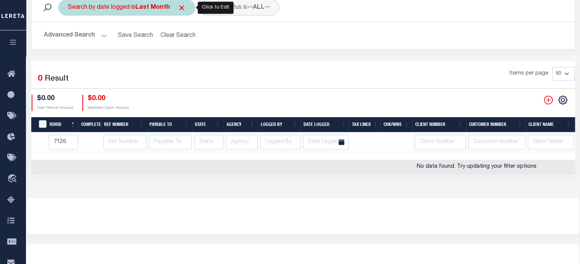
click at [124, 9] on div "Search by date logged is Last Month" at bounding box center [126, 8] width 137 height 16
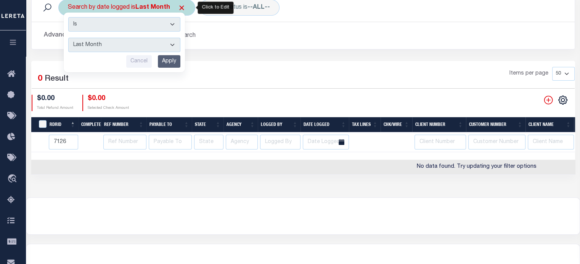
drag, startPoint x: 123, startPoint y: 47, endPoint x: 116, endPoint y: 46, distance: 7.7
click at [123, 47] on select "This Month Last Month Last Three Months This Year Last Year" at bounding box center [124, 45] width 112 height 14
click at [68, 38] on select "This Month Last Month Last Three Months This Year Last Year" at bounding box center [124, 45] width 112 height 14
click at [123, 48] on select "This Month Last Month Last Three Months This Year Last Year" at bounding box center [124, 45] width 112 height 14
select select "This Month"
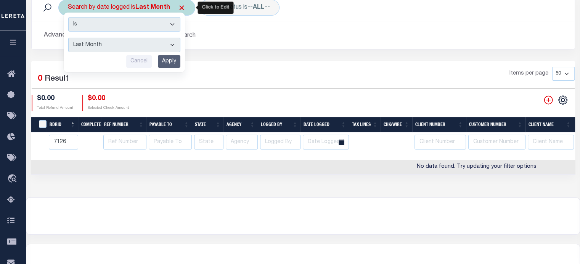
click at [68, 38] on select "This Month Last Month Last Three Months This Year Last Year" at bounding box center [124, 45] width 112 height 14
click at [176, 59] on input "Apply" at bounding box center [169, 61] width 22 height 13
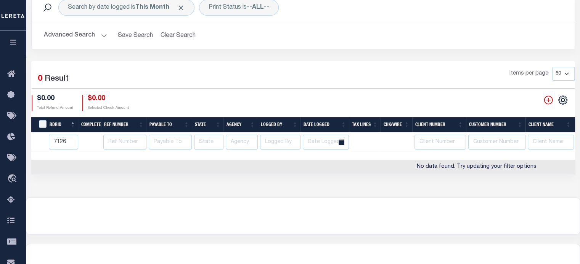
scroll to position [0, 0]
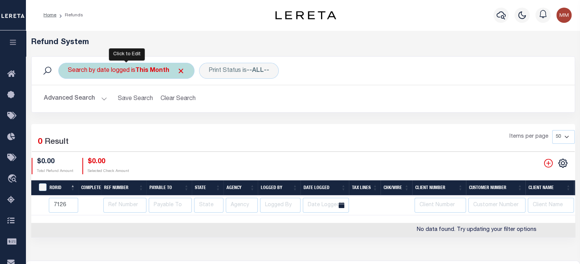
click at [126, 71] on div "Search by date logged is This Month" at bounding box center [126, 71] width 136 height 16
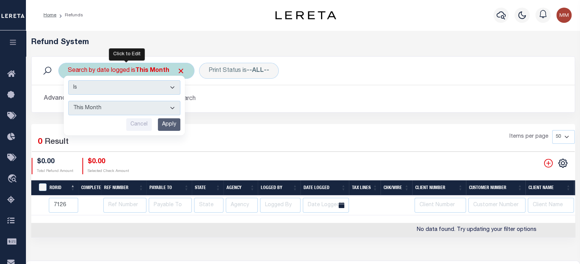
click at [103, 107] on select "This Month Last Month Last Three Months This Year Last Year" at bounding box center [124, 108] width 112 height 14
select select "This Year"
click at [68, 101] on select "This Month Last Month Last Three Months This Year Last Year" at bounding box center [124, 108] width 112 height 14
click at [172, 122] on input "Apply" at bounding box center [169, 124] width 22 height 13
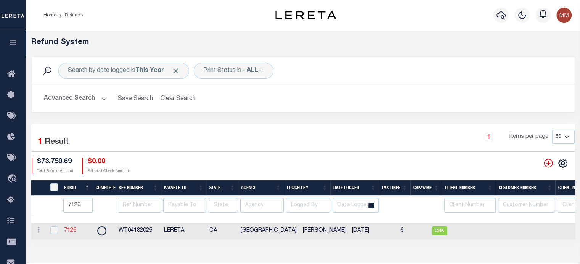
click at [71, 230] on link "7126" at bounding box center [70, 230] width 12 height 5
checkbox input "true"
type input "7126"
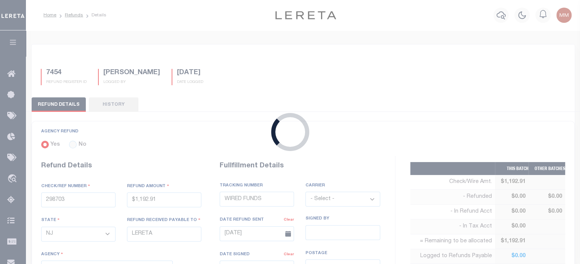
type input "WT04182025"
type input "$73,750.69"
select select "CA"
select select
type input "05/16/2025"
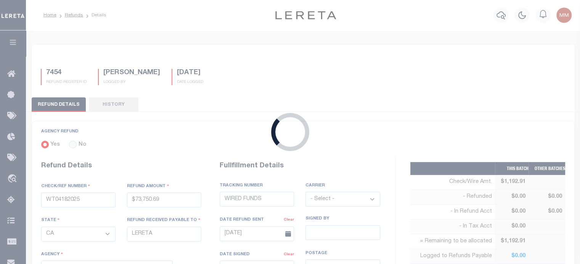
type textarea "THIS IS A WIRE REFUND FROM THE AGENCY FOR POMONA AND ACCUMATCH LOANS."
type input "05/12/2025"
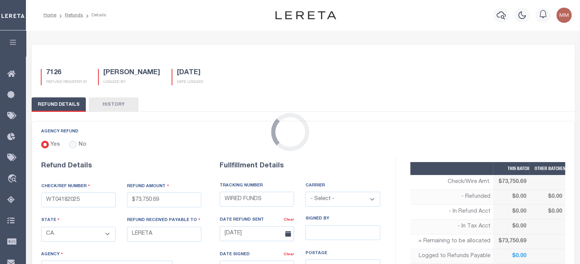
select select "602900000"
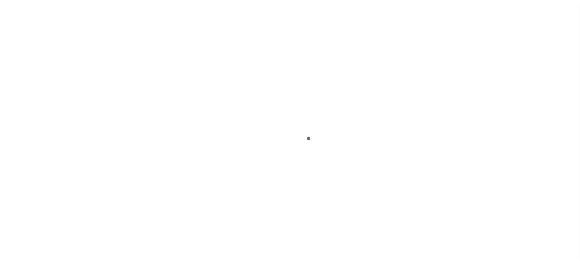
select select "RFL"
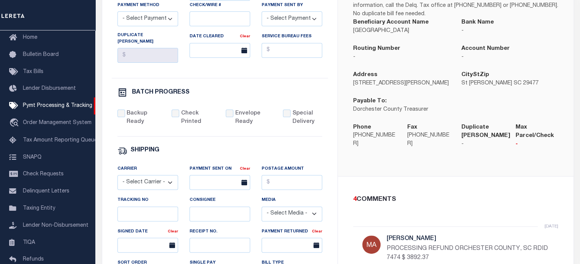
scroll to position [409, 0]
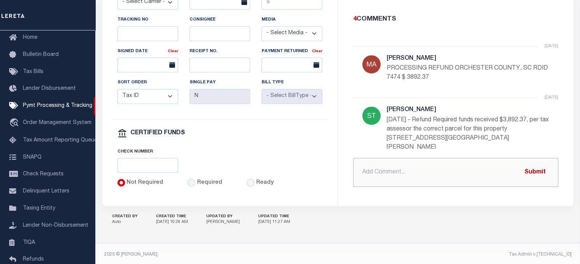
click at [397, 163] on input "text" at bounding box center [455, 172] width 205 height 29
paste input "Good morning, Please process this ach/wire refund to RENOVO MANAGEMENT COMPANY.…"
type input "G"
type input "w"
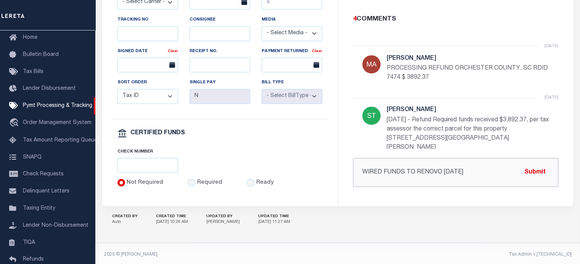
drag, startPoint x: 465, startPoint y: 166, endPoint x: 341, endPoint y: 173, distance: 124.4
type input "WIRED FUNDS TO RENOVO [DATE]"
click at [537, 167] on button "Submit" at bounding box center [534, 173] width 31 height 16
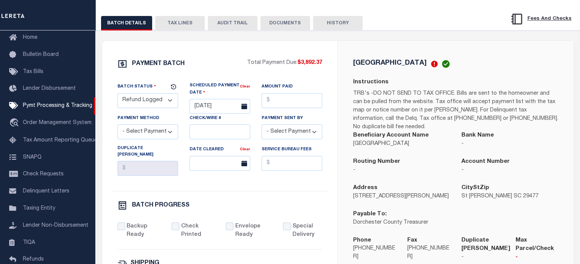
scroll to position [104, 0]
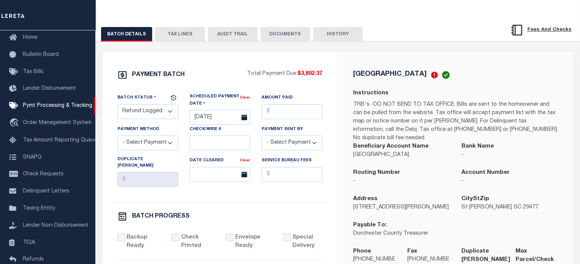
click at [142, 111] on select "- Select Status - Scheduled for Payment Ready For Payment Payment Sent Cleared …" at bounding box center [147, 111] width 61 height 15
select select "RFD"
click at [117, 106] on select "- Select Status - Scheduled for Payment Ready For Payment Payment Sent Cleared …" at bounding box center [147, 111] width 61 height 15
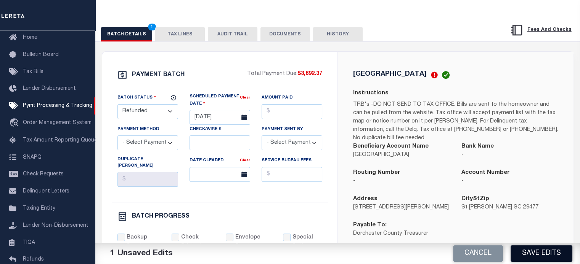
click at [544, 255] on button "Save Edits" at bounding box center [541, 254] width 62 height 16
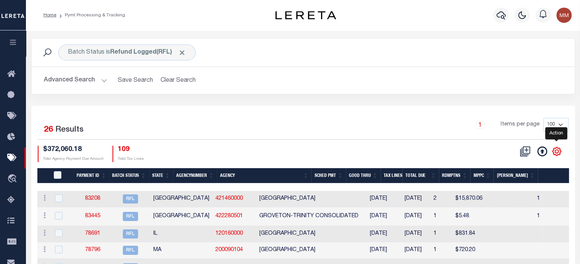
click at [554, 150] on icon "" at bounding box center [556, 152] width 10 height 10
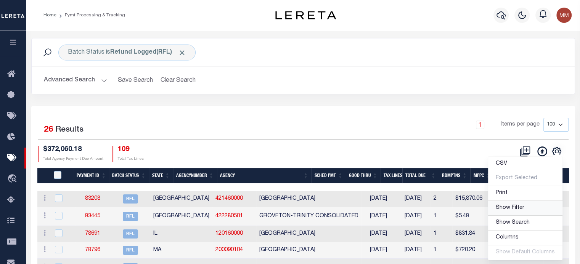
click at [524, 206] on span "Show Filter" at bounding box center [509, 207] width 29 height 5
select select
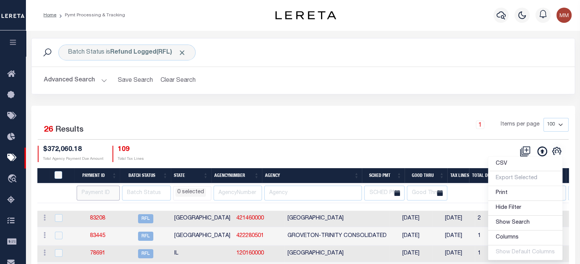
click at [95, 193] on input "number" at bounding box center [98, 193] width 43 height 15
type input "88248"
select select
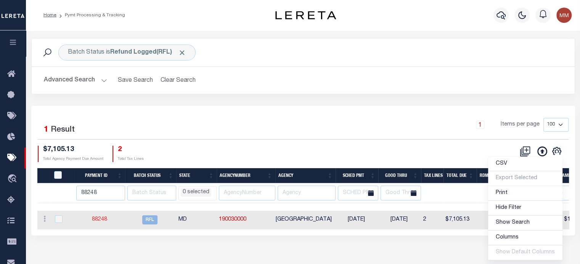
click at [98, 221] on link "88248" at bounding box center [99, 219] width 15 height 5
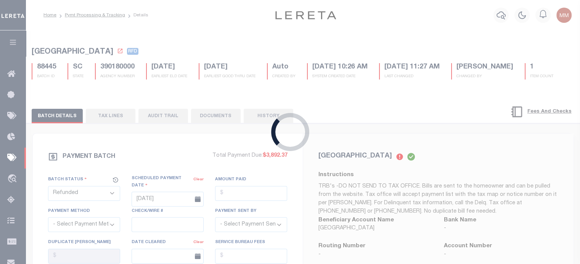
select select "RFL"
type input "08/07/2025"
type input "$7,105.13"
select select "CHK"
type input "52367"
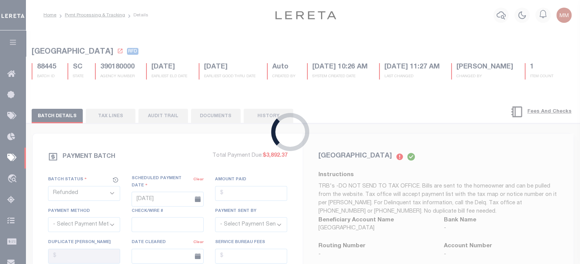
select select "[PERSON_NAME]"
type input "$2"
checkbox input "true"
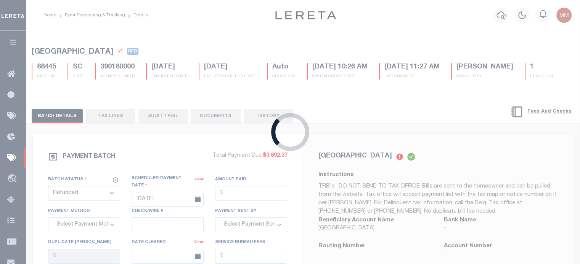
checkbox input "true"
select select "USS"
type input "08/07/2025"
type input "$9.85"
type input "9205590111312635104495"
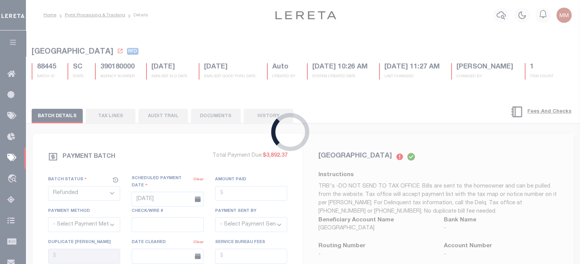
type input "Delivered to Agent, Left with Individual"
type input "08/11/2025"
select select
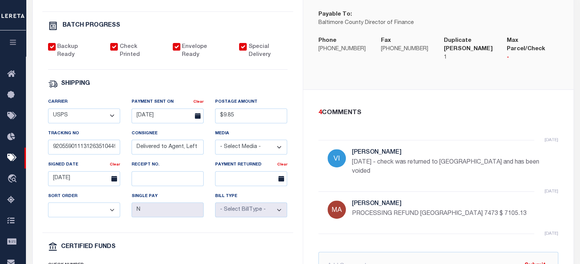
scroll to position [343, 0]
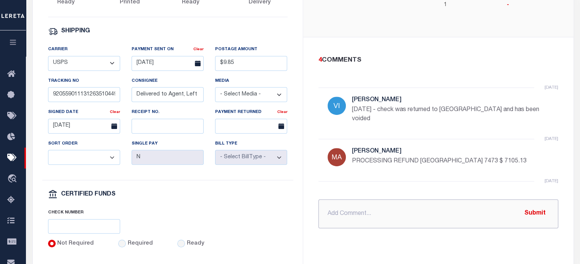
drag, startPoint x: 378, startPoint y: 200, endPoint x: 439, endPoint y: 190, distance: 62.1
click at [378, 200] on input "text" at bounding box center [438, 214] width 240 height 29
paste input "WIRED FUNDS TO RENOVO TODAY"
type input "WIRED FUNDS TO RENOVO TODAY"
drag, startPoint x: 533, startPoint y: 197, endPoint x: 500, endPoint y: 192, distance: 33.6
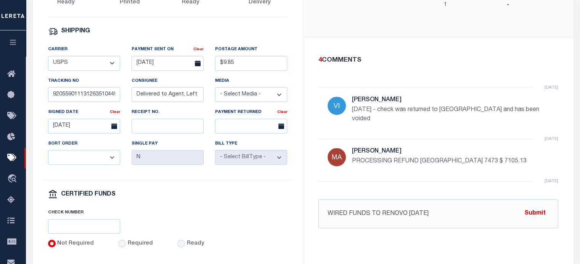
click at [533, 206] on button "Submit" at bounding box center [534, 214] width 31 height 16
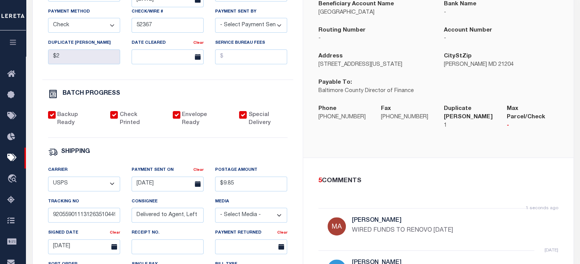
scroll to position [152, 0]
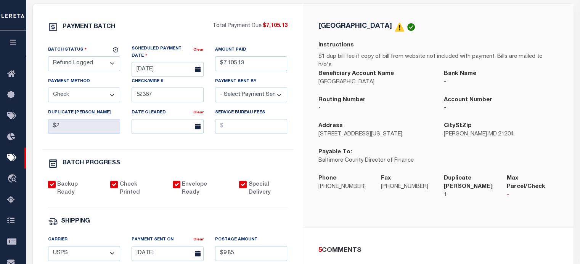
click at [59, 67] on select "- Select Status - Scheduled for Payment Ready For Payment Payment Sent Cleared …" at bounding box center [84, 63] width 72 height 15
select select "RFD"
click at [48, 58] on select "- Select Status - Scheduled for Payment Ready For Payment Payment Sent Cleared …" at bounding box center [84, 63] width 72 height 15
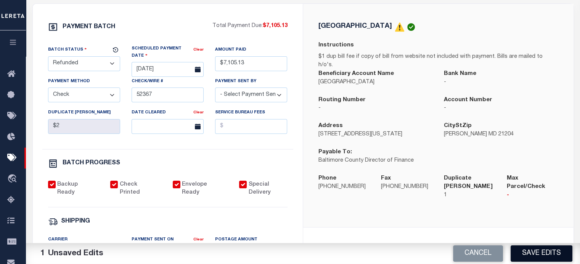
click at [535, 251] on button "Save Edits" at bounding box center [541, 254] width 62 height 16
select select
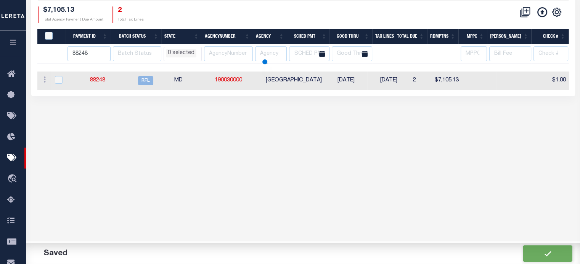
select select
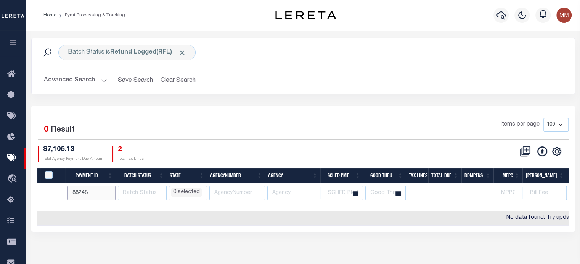
drag, startPoint x: 94, startPoint y: 189, endPoint x: -74, endPoint y: 198, distance: 168.3
click at [0, 198] on html "Home Pymt Processing & Tracking Profile" at bounding box center [290, 202] width 580 height 404
type input "89167"
select select
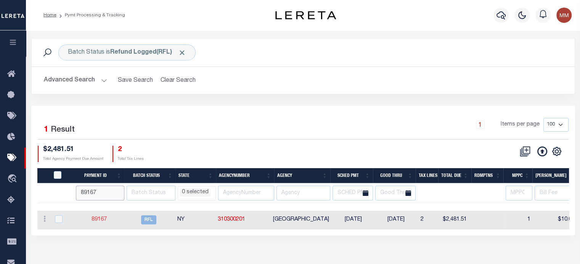
select select
click at [101, 217] on link "89167" at bounding box center [98, 219] width 15 height 5
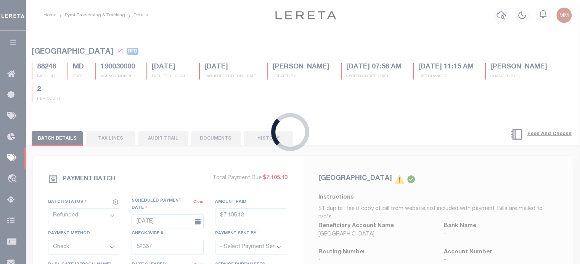
select select "RFL"
type input "[DATE]"
type input "$2,481.51"
select select
select select "[PERSON_NAME]"
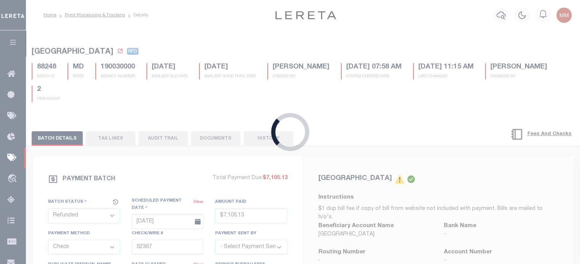
checkbox input "false"
select select
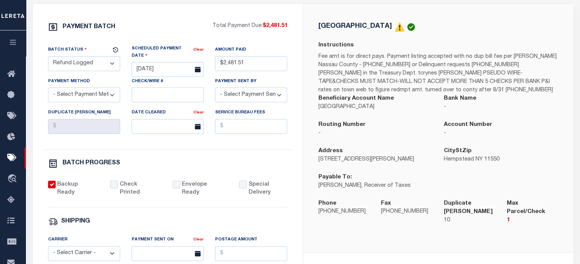
scroll to position [305, 0]
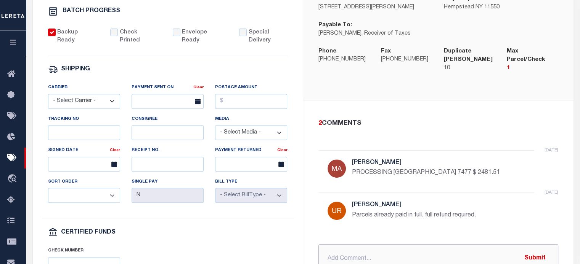
drag, startPoint x: 412, startPoint y: 250, endPoint x: 407, endPoint y: 250, distance: 5.3
click at [412, 249] on input "text" at bounding box center [438, 259] width 240 height 29
paste input "WIRED FUNDS TO RENOVO TODAY"
type input "WIRED FUNDS TO RENOVO TODAY"
drag, startPoint x: 538, startPoint y: 250, endPoint x: 503, endPoint y: 243, distance: 35.9
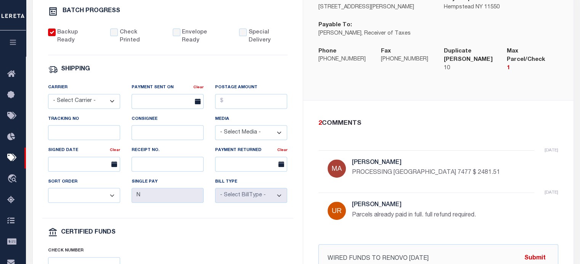
click at [537, 251] on button "Submit" at bounding box center [534, 259] width 31 height 16
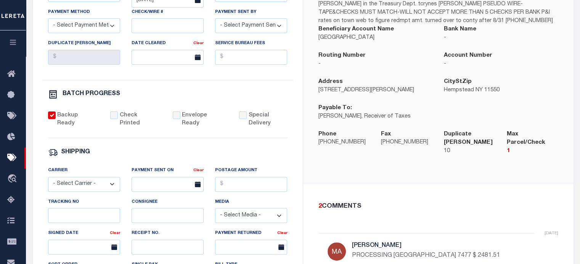
scroll to position [191, 0]
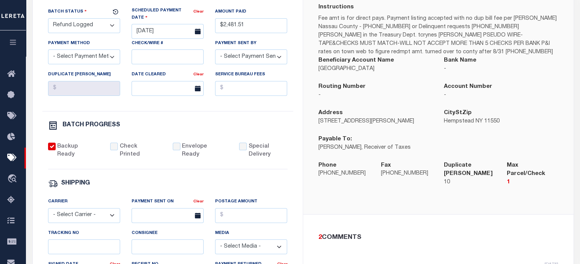
click at [70, 25] on select "- Select Status - Scheduled for Payment Ready For Payment Payment Sent Cleared …" at bounding box center [84, 25] width 72 height 15
select select "RFD"
click at [48, 19] on select "- Select Status - Scheduled for Payment Ready For Payment Payment Sent Cleared …" at bounding box center [84, 25] width 72 height 15
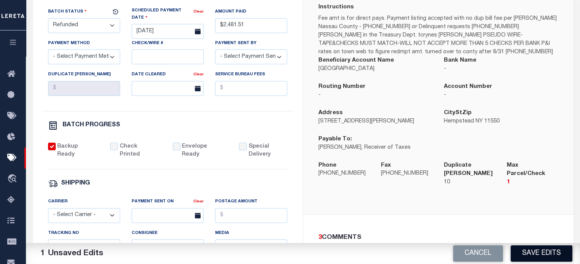
click at [556, 256] on button "Save Edits" at bounding box center [541, 254] width 62 height 16
select select
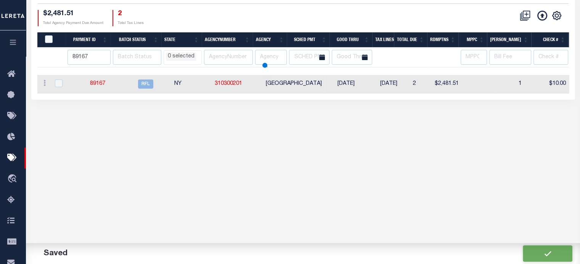
select select
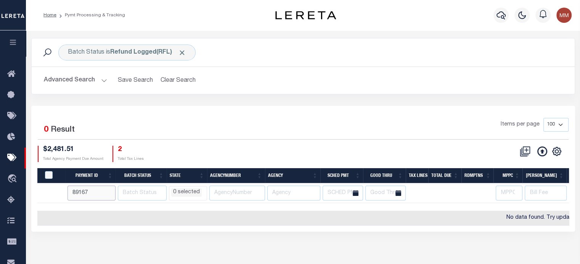
drag, startPoint x: 91, startPoint y: 194, endPoint x: -103, endPoint y: 123, distance: 207.0
click at [0, 123] on html "Home Pymt Processing & Tracking Profile" at bounding box center [290, 202] width 580 height 404
type input "88445"
select select
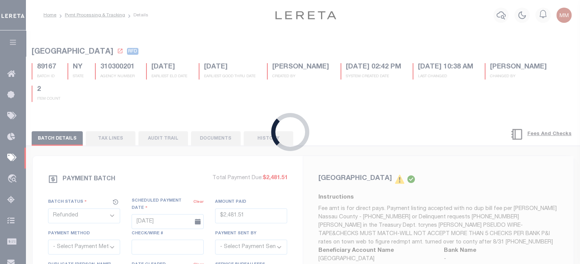
type input "$2,481.51"
select select
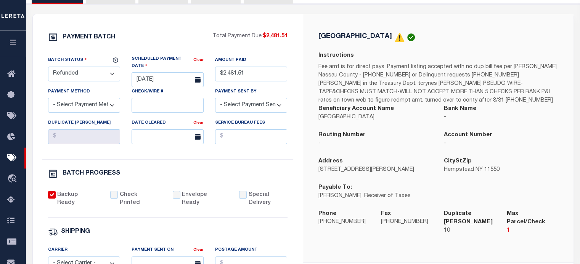
scroll to position [191, 0]
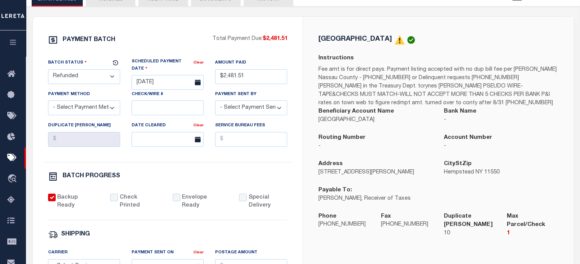
select select
